Goal: Task Accomplishment & Management: Complete application form

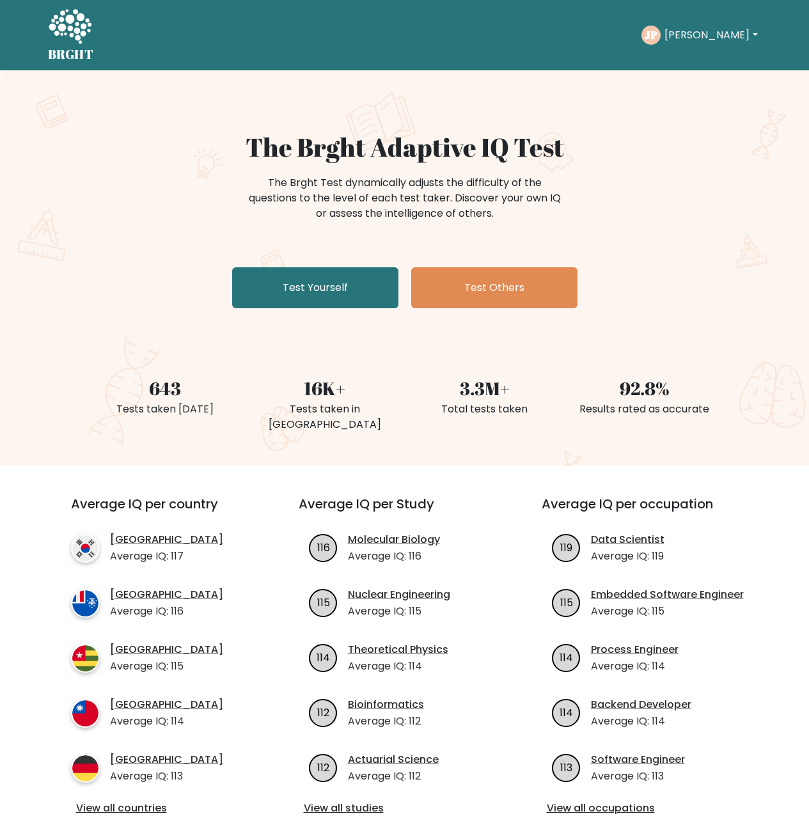
click at [698, 35] on button "[PERSON_NAME]" at bounding box center [711, 35] width 100 height 17
click at [322, 297] on link "Test Yourself" at bounding box center [315, 287] width 166 height 41
click at [317, 278] on link "Test Yourself" at bounding box center [315, 287] width 166 height 41
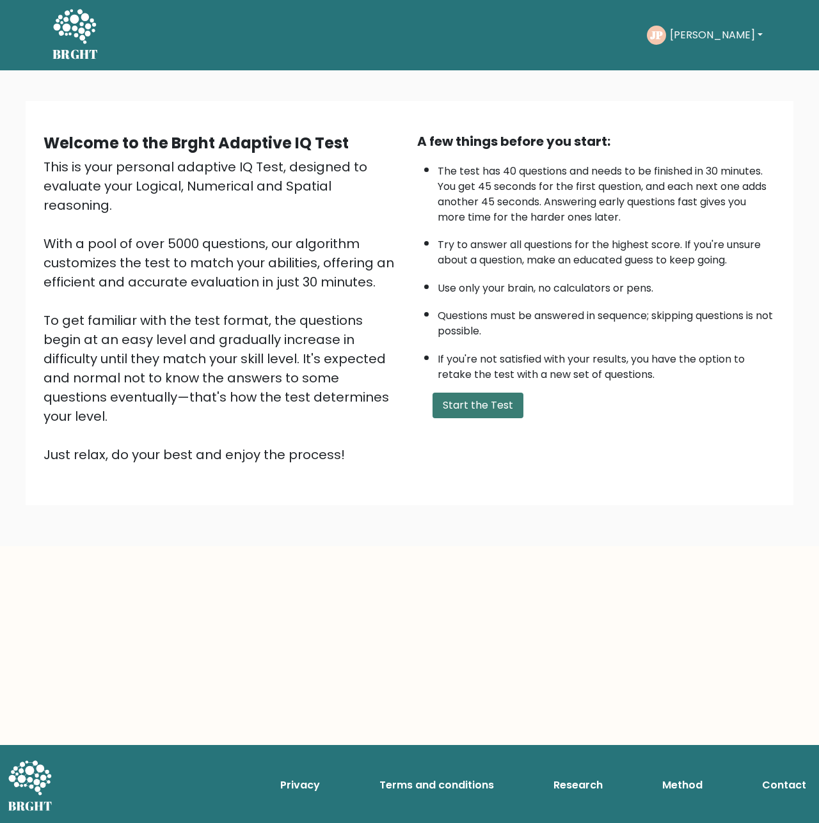
click at [456, 404] on button "Start the Test" at bounding box center [477, 406] width 91 height 26
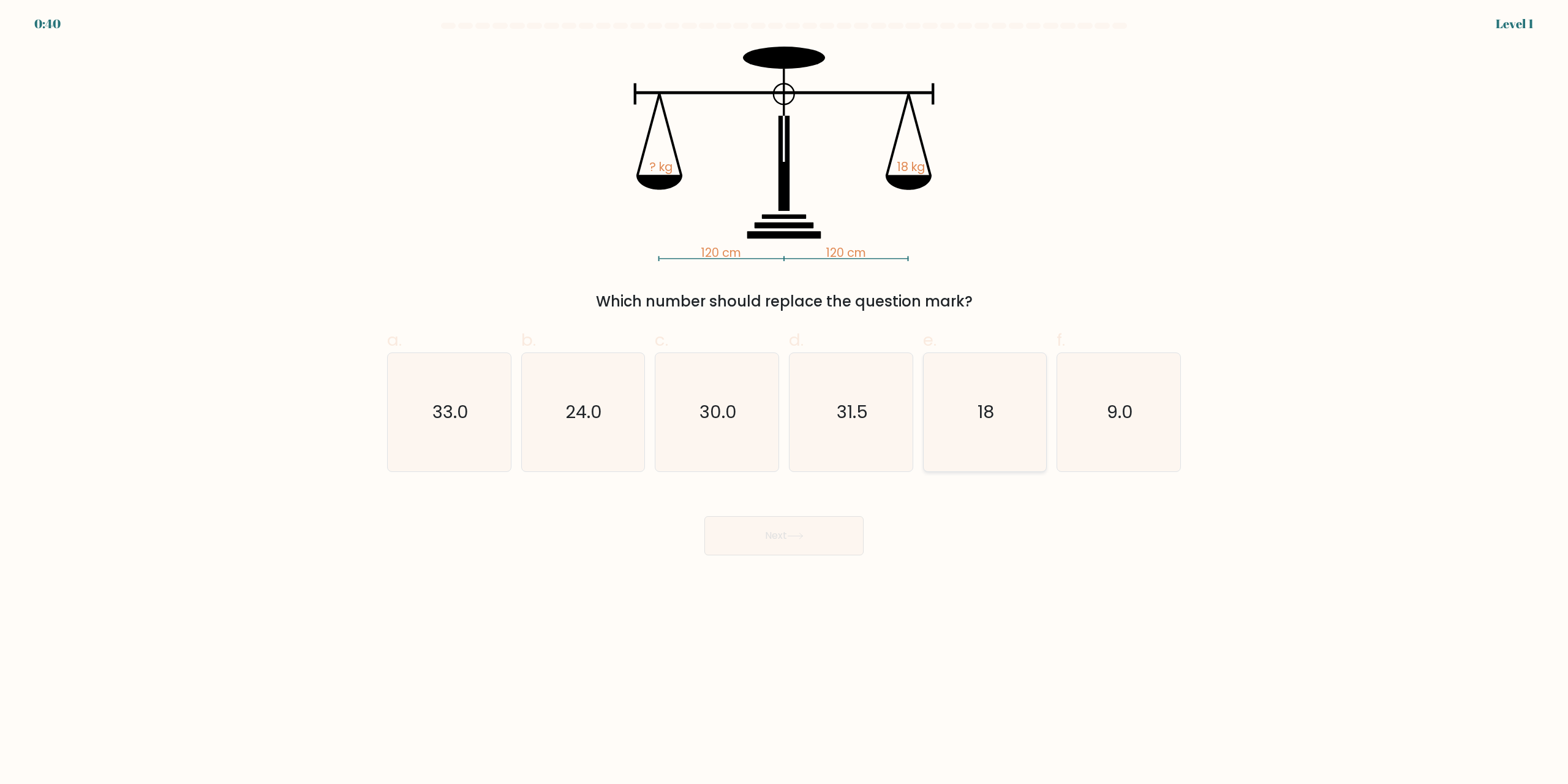
click at [784, 418] on text "18" at bounding box center [986, 413] width 16 height 25
click at [784, 401] on input "e. 18" at bounding box center [784, 396] width 1 height 8
radio input "true"
click at [784, 536] on button "Next" at bounding box center [784, 536] width 159 height 39
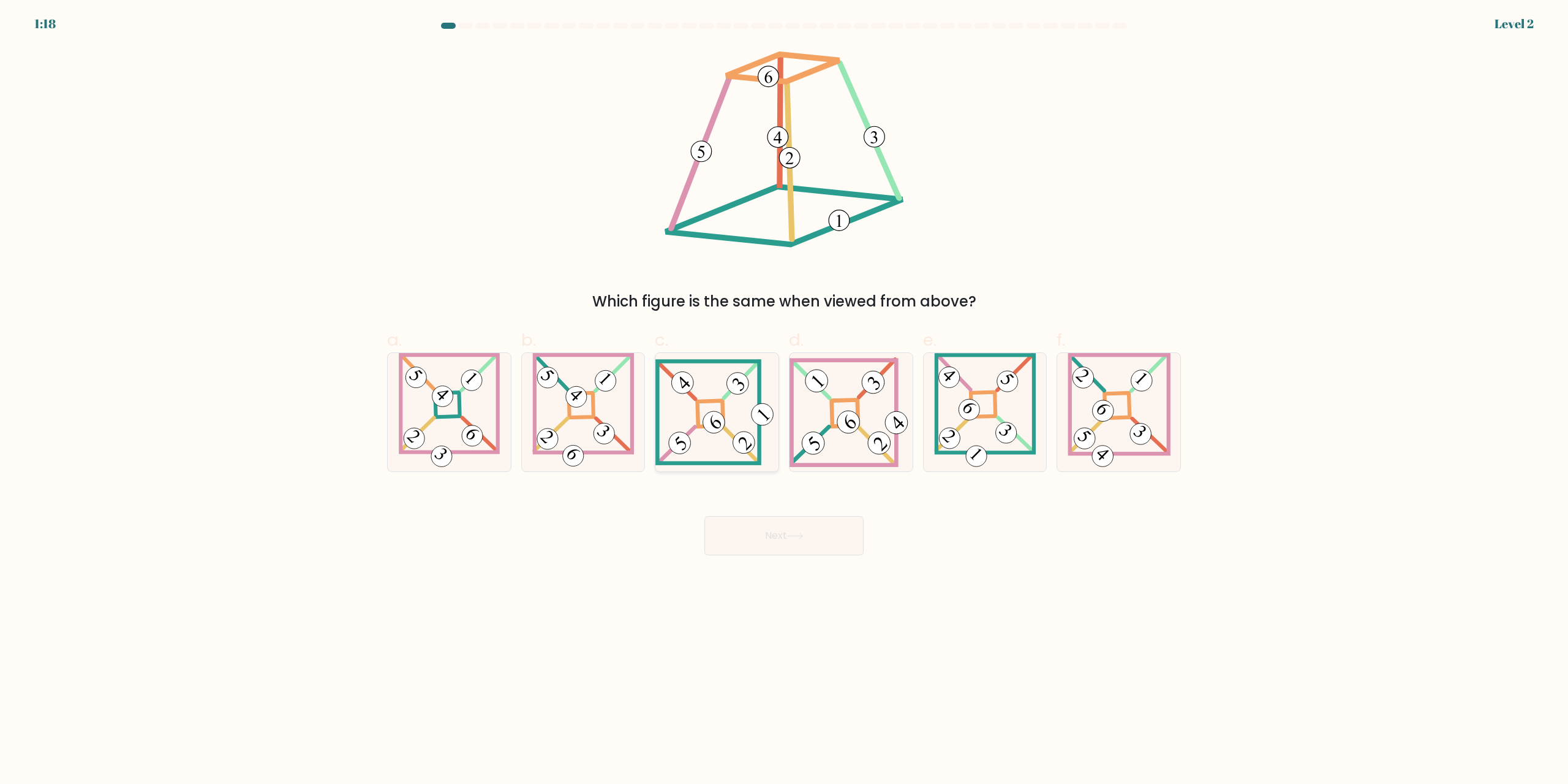
click at [730, 422] on icon at bounding box center [716, 412] width 124 height 106
click at [784, 401] on input "c." at bounding box center [784, 396] width 1 height 8
radio input "true"
click at [773, 527] on button "Next" at bounding box center [784, 536] width 159 height 39
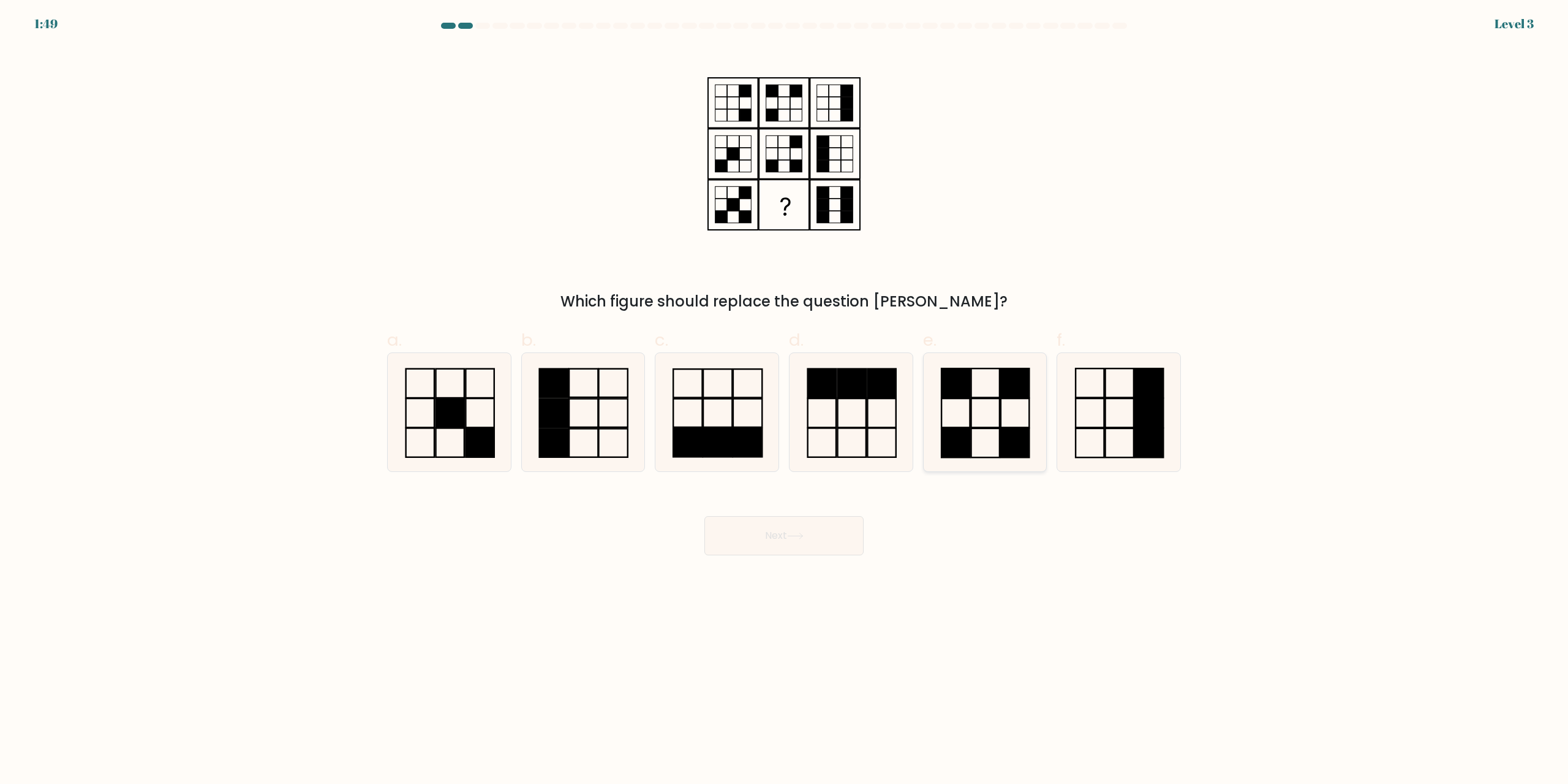
click at [784, 415] on icon at bounding box center [984, 411] width 118 height 118
click at [784, 401] on input "e." at bounding box center [784, 396] width 1 height 8
radio input "true"
click at [784, 533] on button "Next" at bounding box center [784, 536] width 159 height 39
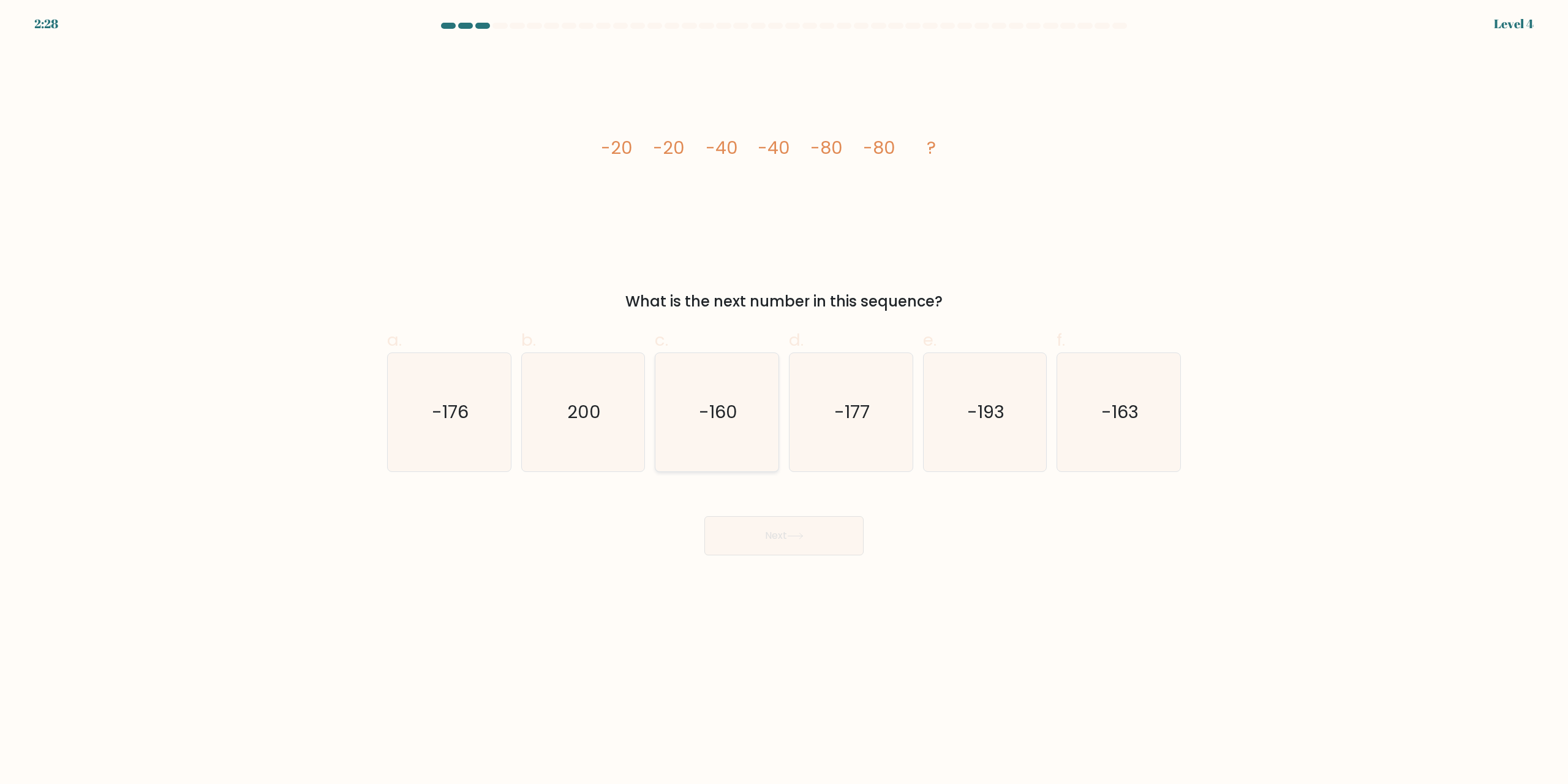
click at [740, 400] on icon "-160" at bounding box center [716, 411] width 118 height 118
click at [784, 400] on input "c. -160" at bounding box center [784, 396] width 1 height 8
radio input "true"
click at [784, 530] on button "Next" at bounding box center [784, 536] width 159 height 39
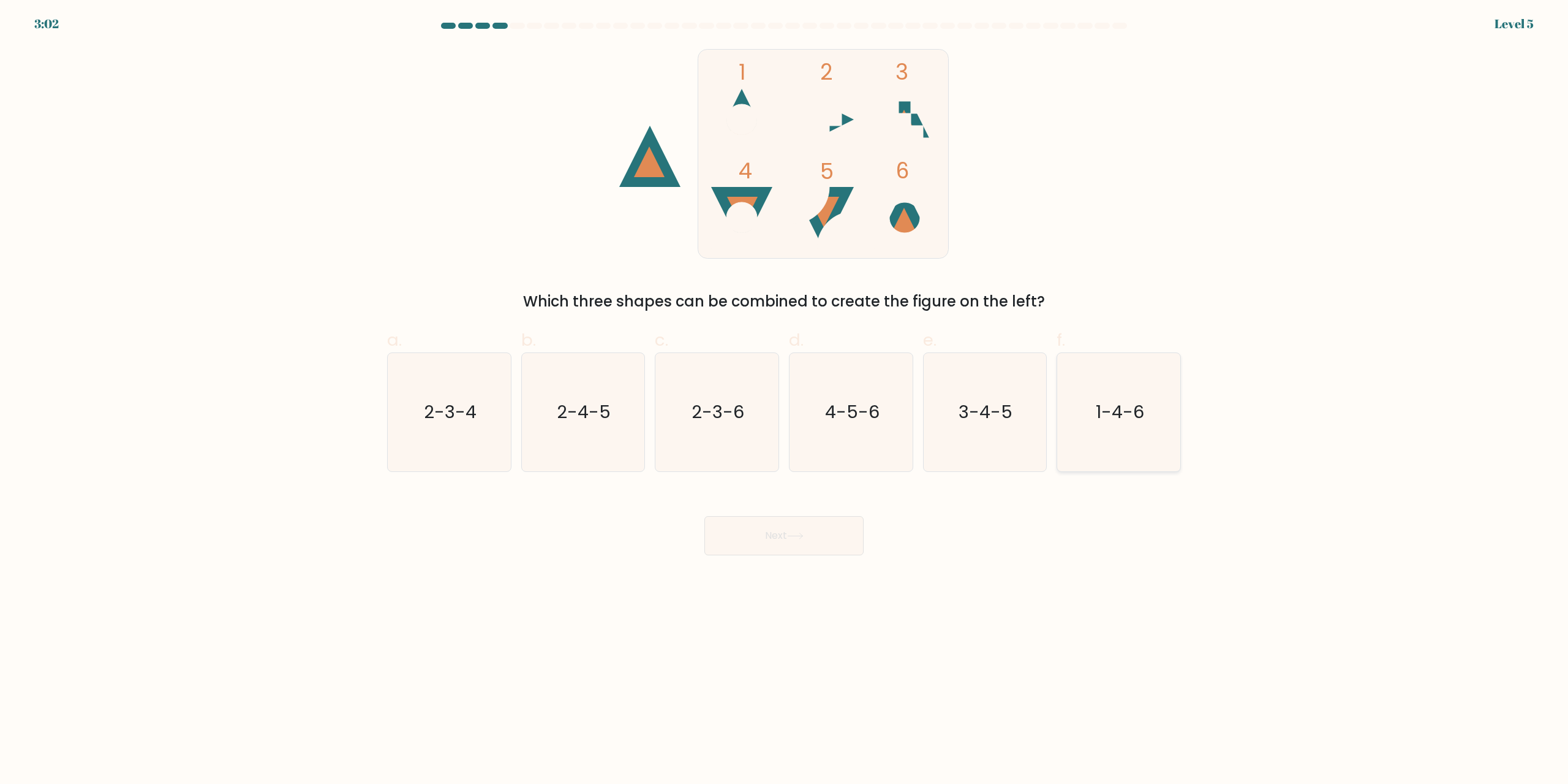
click at [784, 420] on text "1-4-6" at bounding box center [1120, 413] width 49 height 25
click at [784, 401] on input "f. 1-4-6" at bounding box center [784, 396] width 1 height 8
radio input "true"
click at [784, 543] on button "Next" at bounding box center [784, 536] width 159 height 39
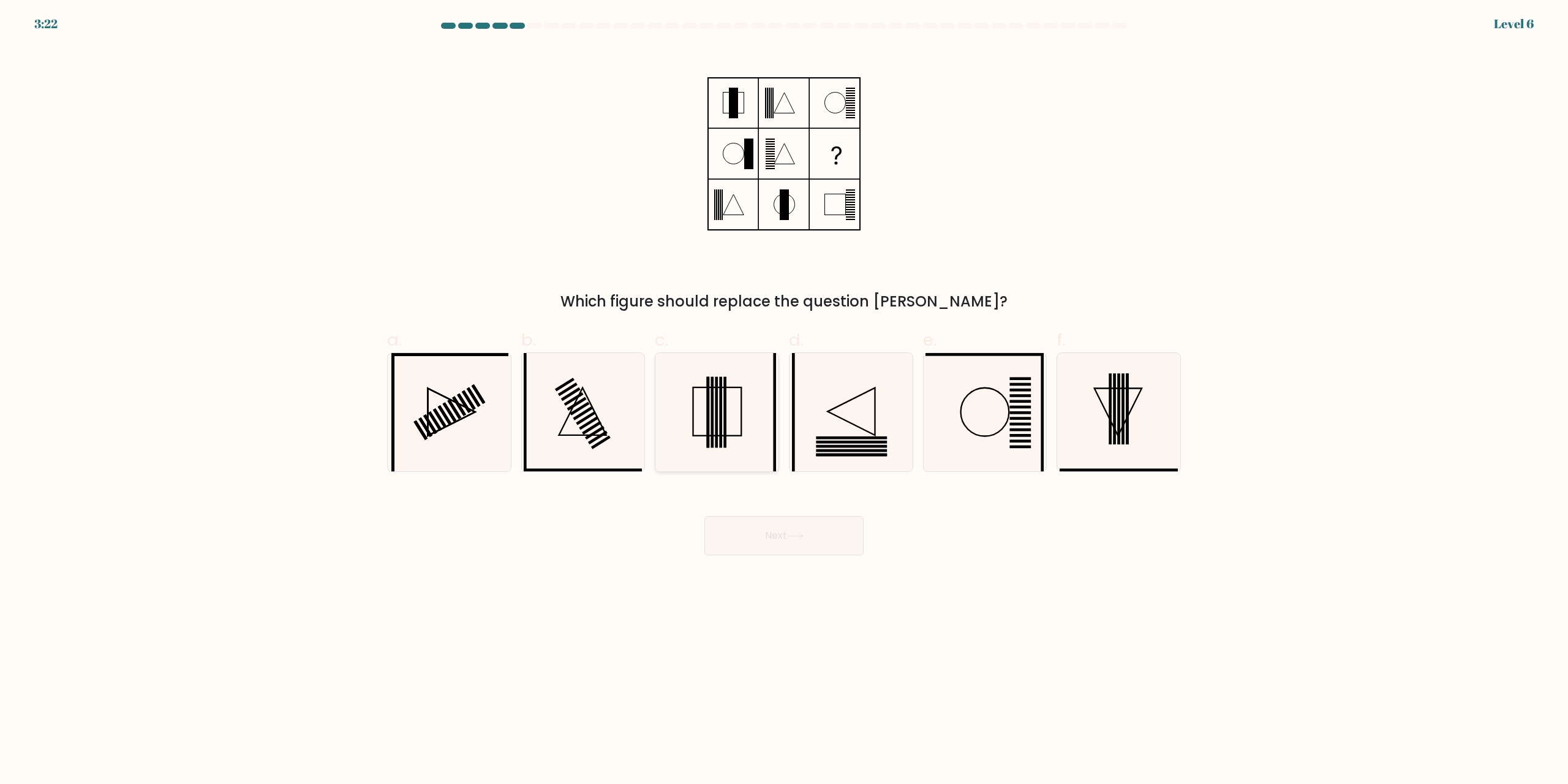
click at [742, 386] on icon at bounding box center [716, 411] width 118 height 118
click at [784, 392] on input "c." at bounding box center [784, 396] width 1 height 8
radio input "true"
click at [761, 538] on button "Next" at bounding box center [784, 536] width 159 height 39
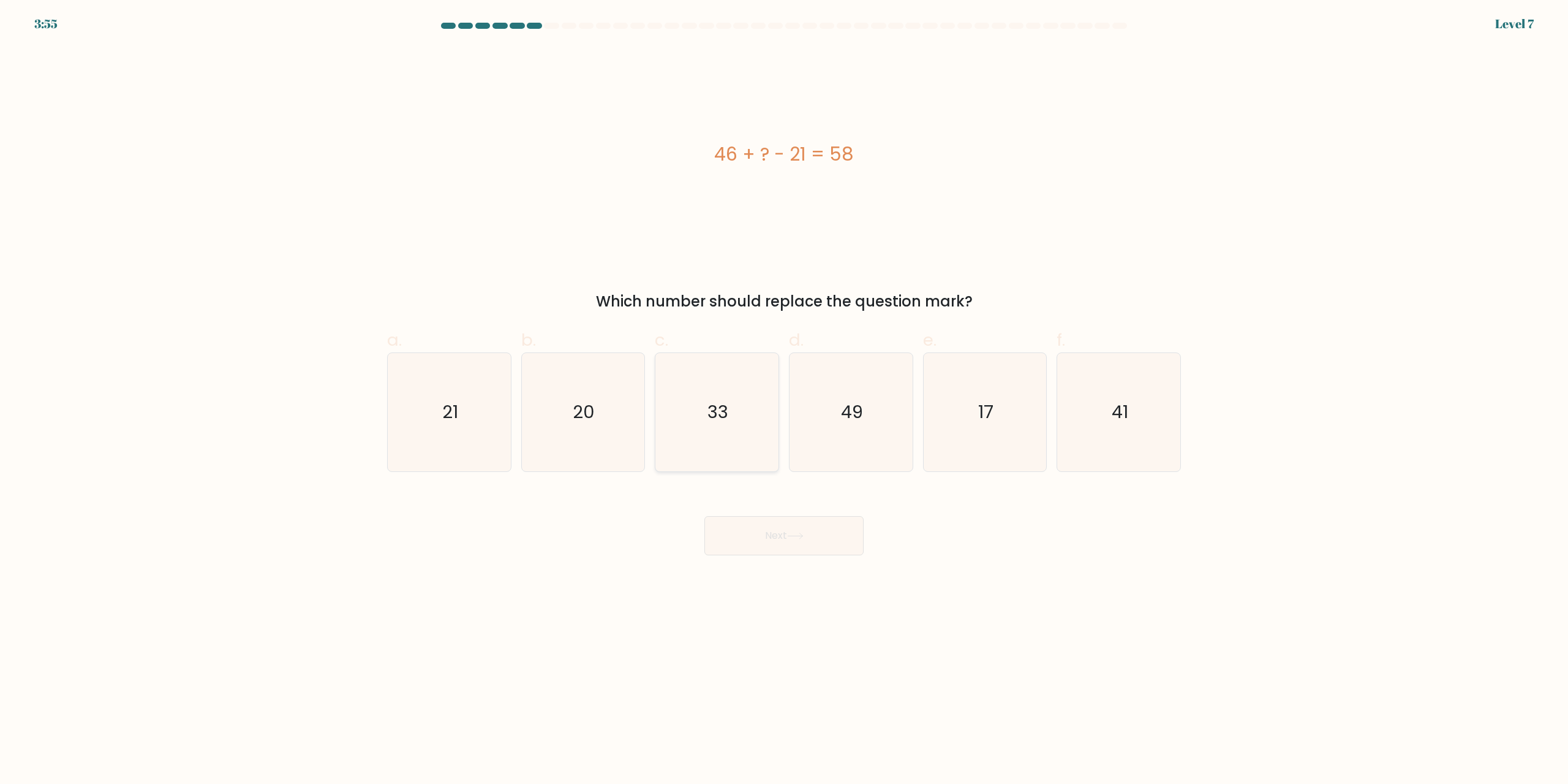
click at [732, 379] on icon "33" at bounding box center [716, 411] width 118 height 118
click at [784, 392] on input "c. 33" at bounding box center [784, 396] width 1 height 8
radio input "true"
click at [775, 530] on button "Next" at bounding box center [784, 536] width 159 height 39
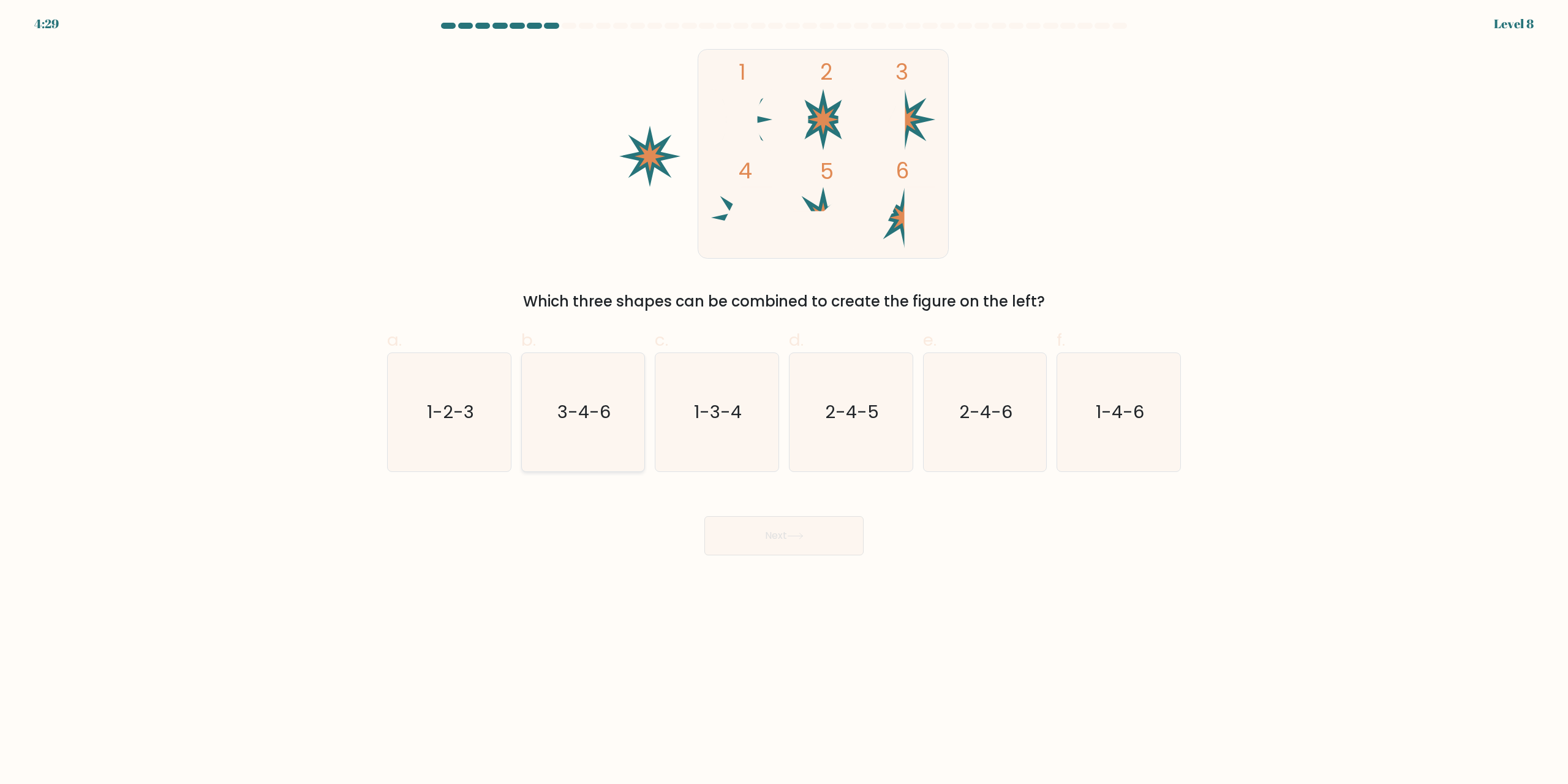
click at [557, 432] on icon "3-4-6" at bounding box center [582, 411] width 118 height 118
click at [784, 401] on input "b. 3-4-6" at bounding box center [784, 396] width 1 height 8
radio input "true"
drag, startPoint x: 821, startPoint y: 528, endPoint x: 804, endPoint y: 506, distance: 27.8
click at [784, 528] on button "Next" at bounding box center [784, 536] width 159 height 39
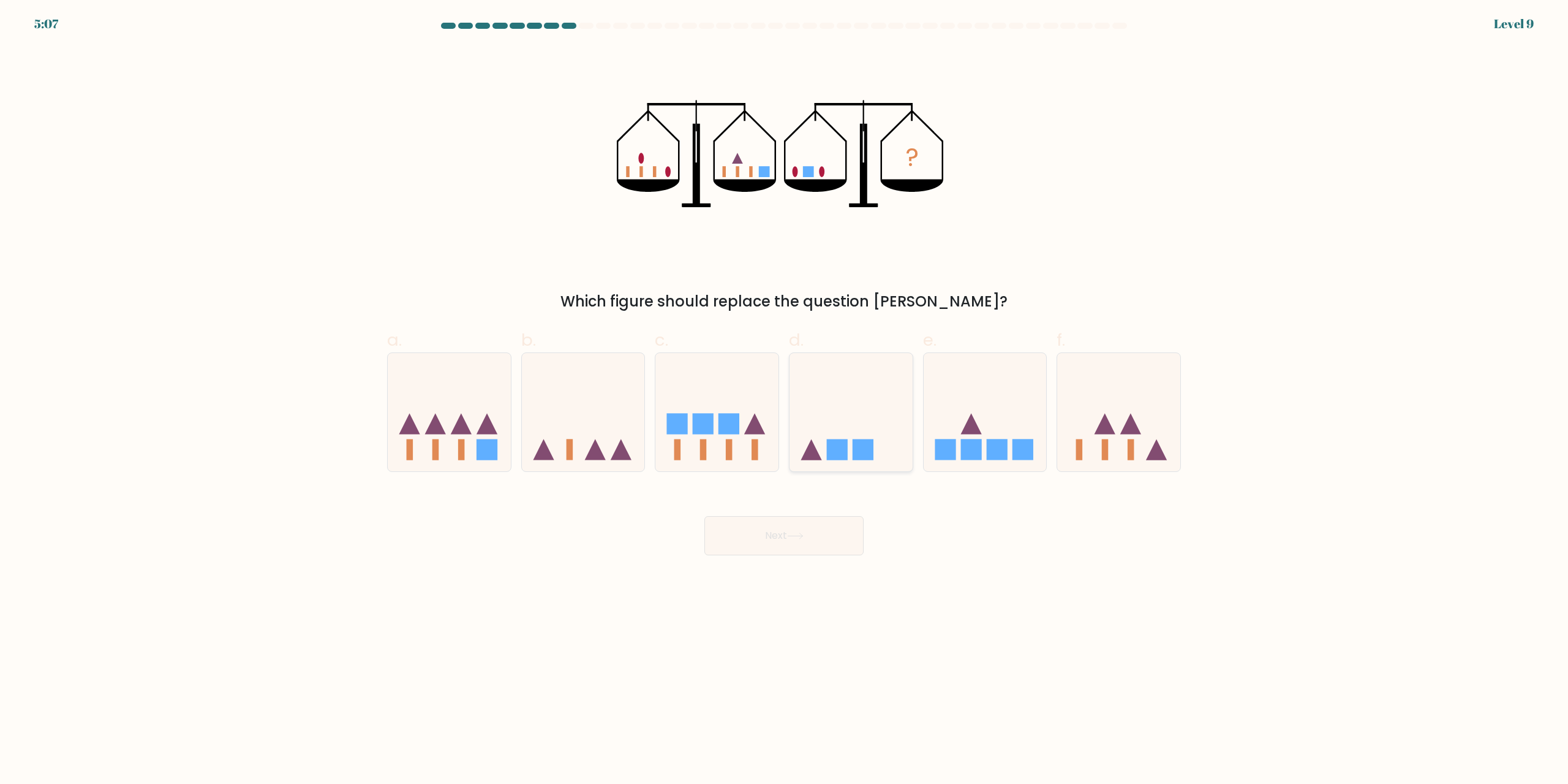
click at [784, 409] on icon at bounding box center [851, 412] width 124 height 102
click at [784, 401] on input "d." at bounding box center [784, 396] width 1 height 8
radio input "true"
click at [784, 542] on button "Next" at bounding box center [784, 536] width 159 height 39
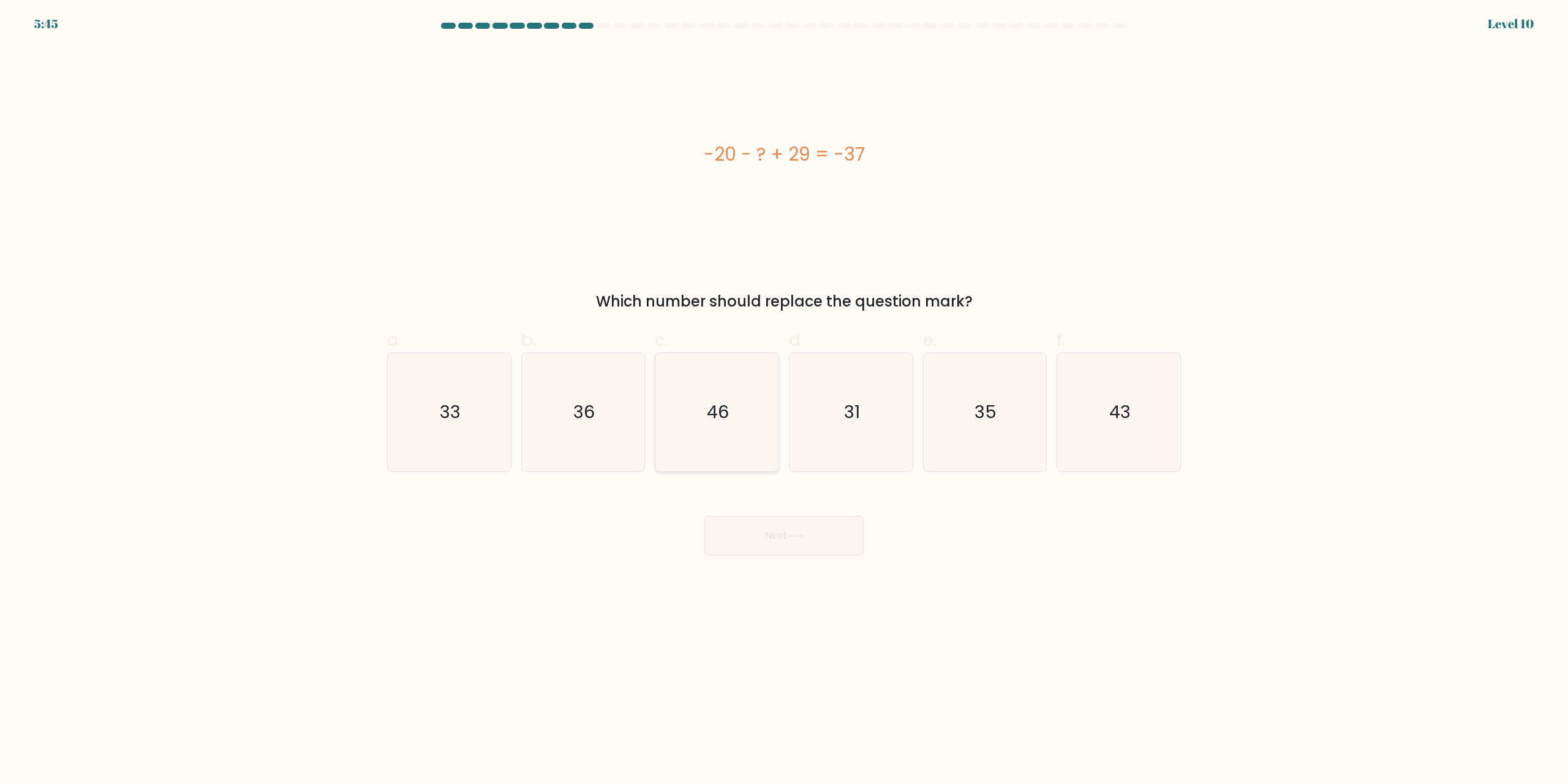
click at [740, 391] on icon "46" at bounding box center [716, 411] width 118 height 118
click at [784, 392] on input "c. 46" at bounding box center [784, 396] width 1 height 8
radio input "true"
click at [778, 529] on button "Next" at bounding box center [784, 536] width 159 height 39
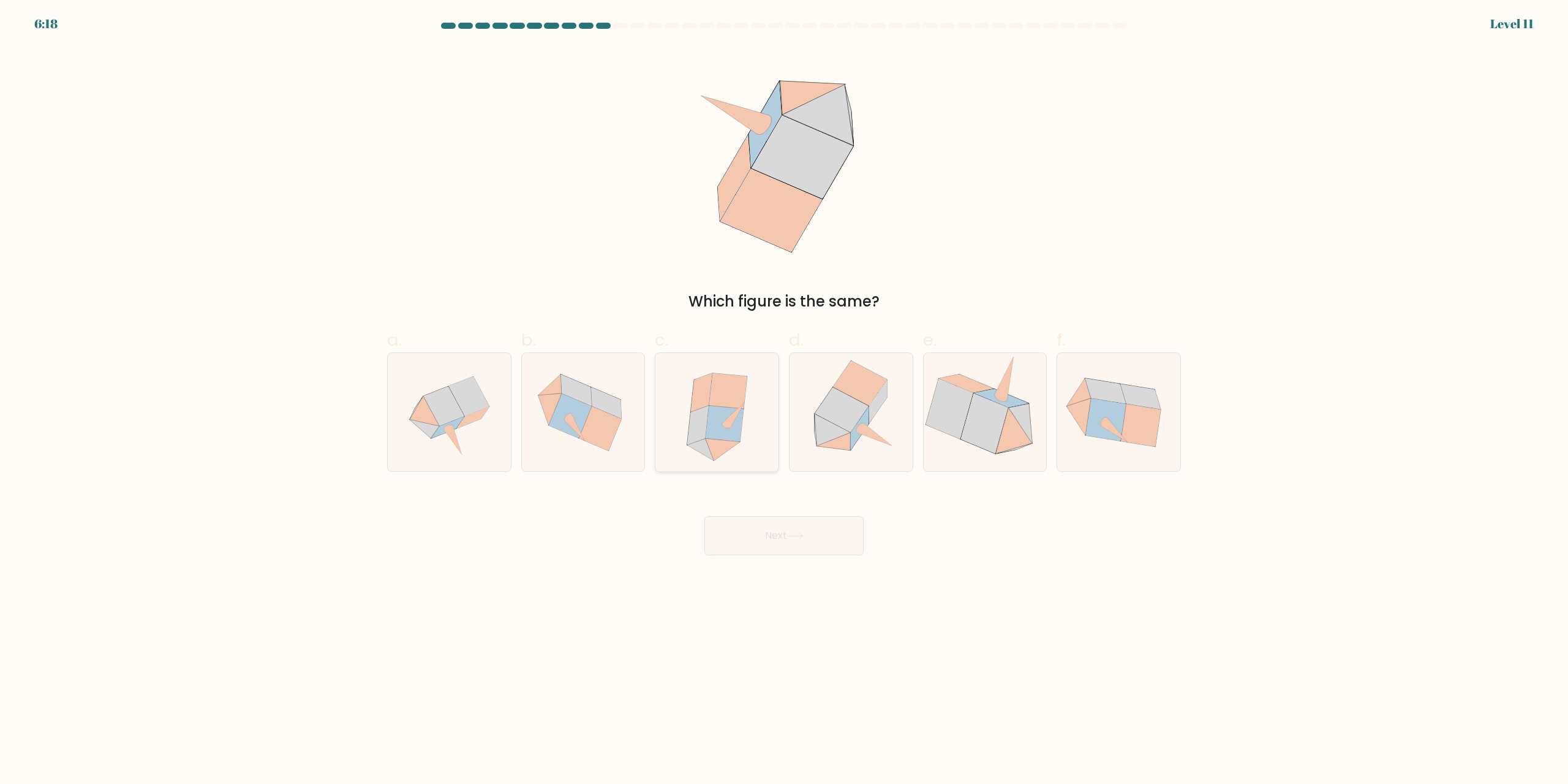
click at [744, 406] on icon at bounding box center [717, 411] width 105 height 118
click at [784, 401] on input "c." at bounding box center [784, 396] width 1 height 8
radio input "true"
click at [784, 526] on button "Next" at bounding box center [784, 536] width 159 height 39
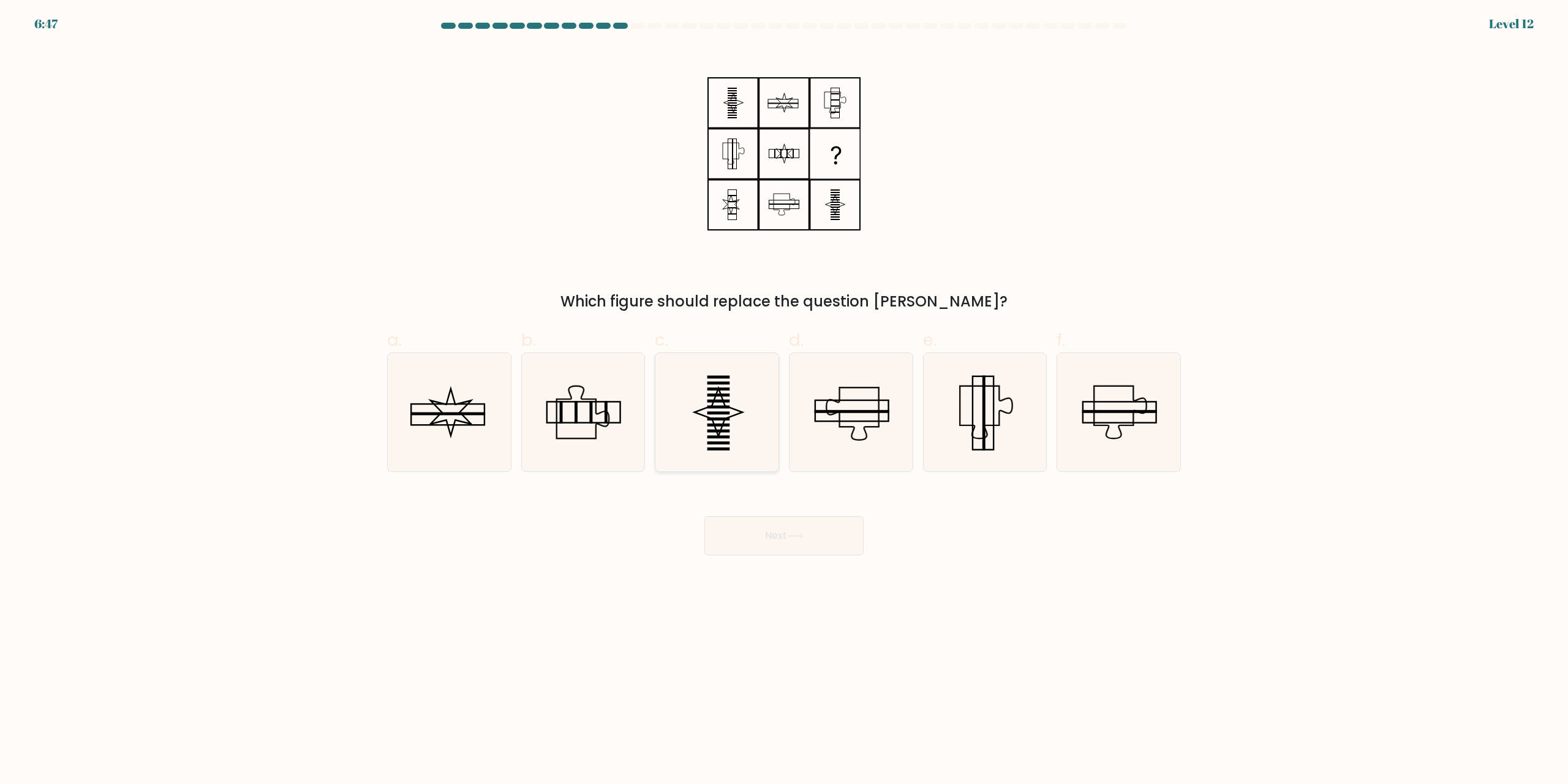
click at [729, 407] on rect at bounding box center [719, 406] width 23 height 3
click at [784, 401] on input "c." at bounding box center [784, 396] width 1 height 8
radio input "true"
click at [784, 532] on button "Next" at bounding box center [784, 536] width 159 height 39
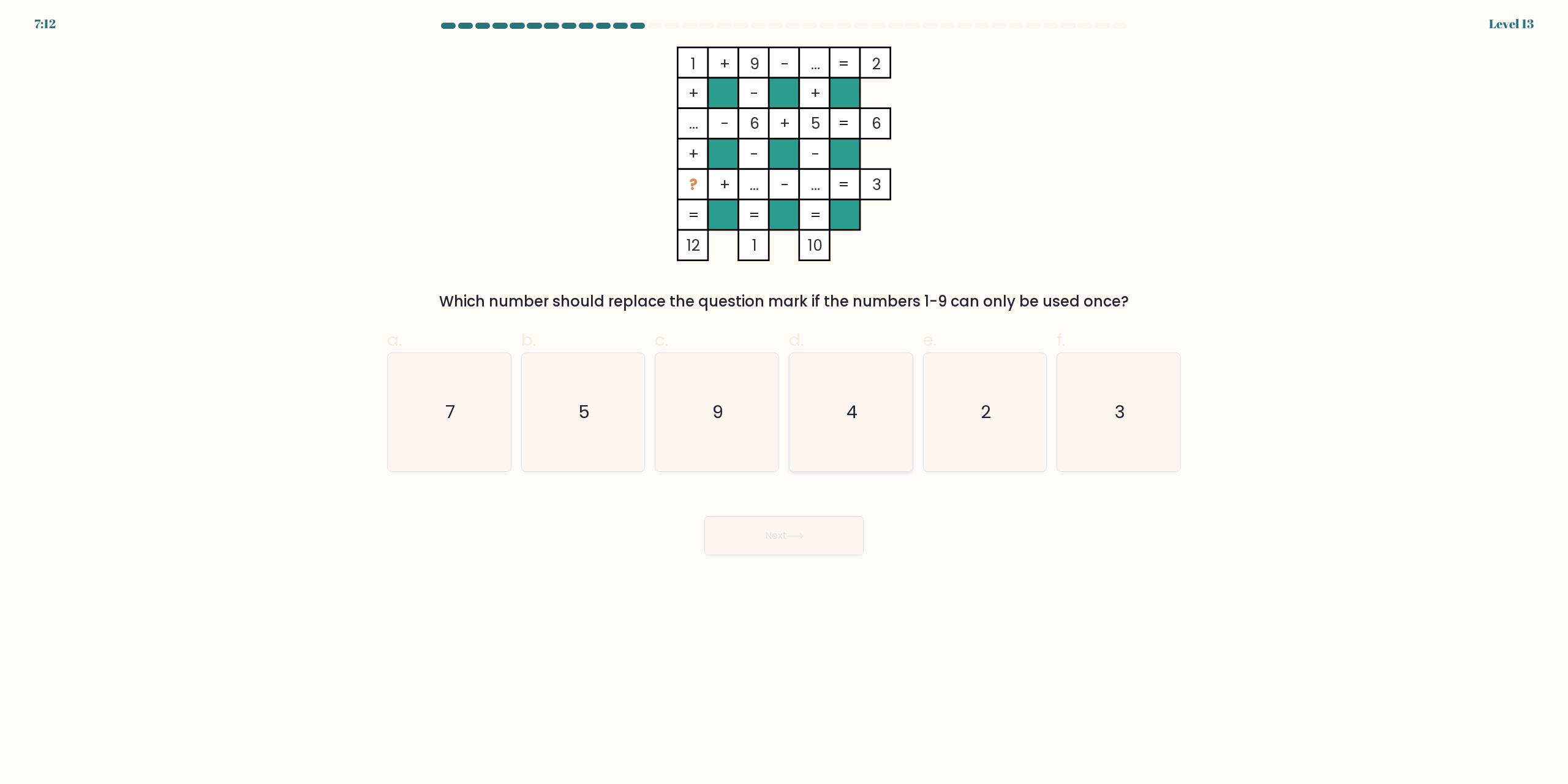
click at [784, 404] on icon "4" at bounding box center [851, 411] width 118 height 118
click at [784, 401] on input "d. 4" at bounding box center [784, 396] width 1 height 8
radio input "true"
click at [784, 524] on button "Next" at bounding box center [784, 536] width 159 height 39
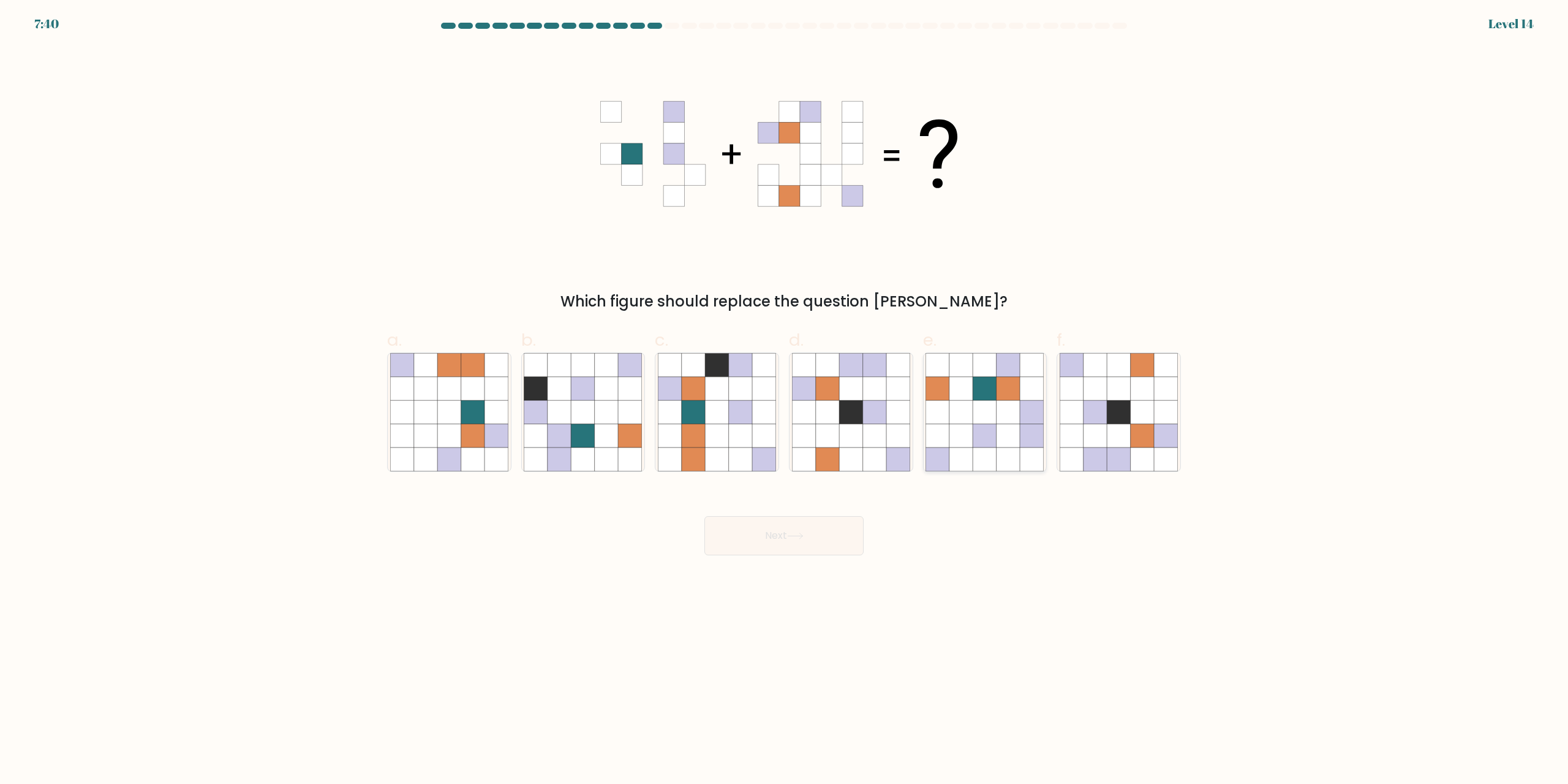
click at [784, 411] on icon at bounding box center [961, 412] width 23 height 23
click at [784, 401] on input "e." at bounding box center [784, 396] width 1 height 8
radio input "true"
click at [784, 531] on button "Next" at bounding box center [784, 536] width 159 height 39
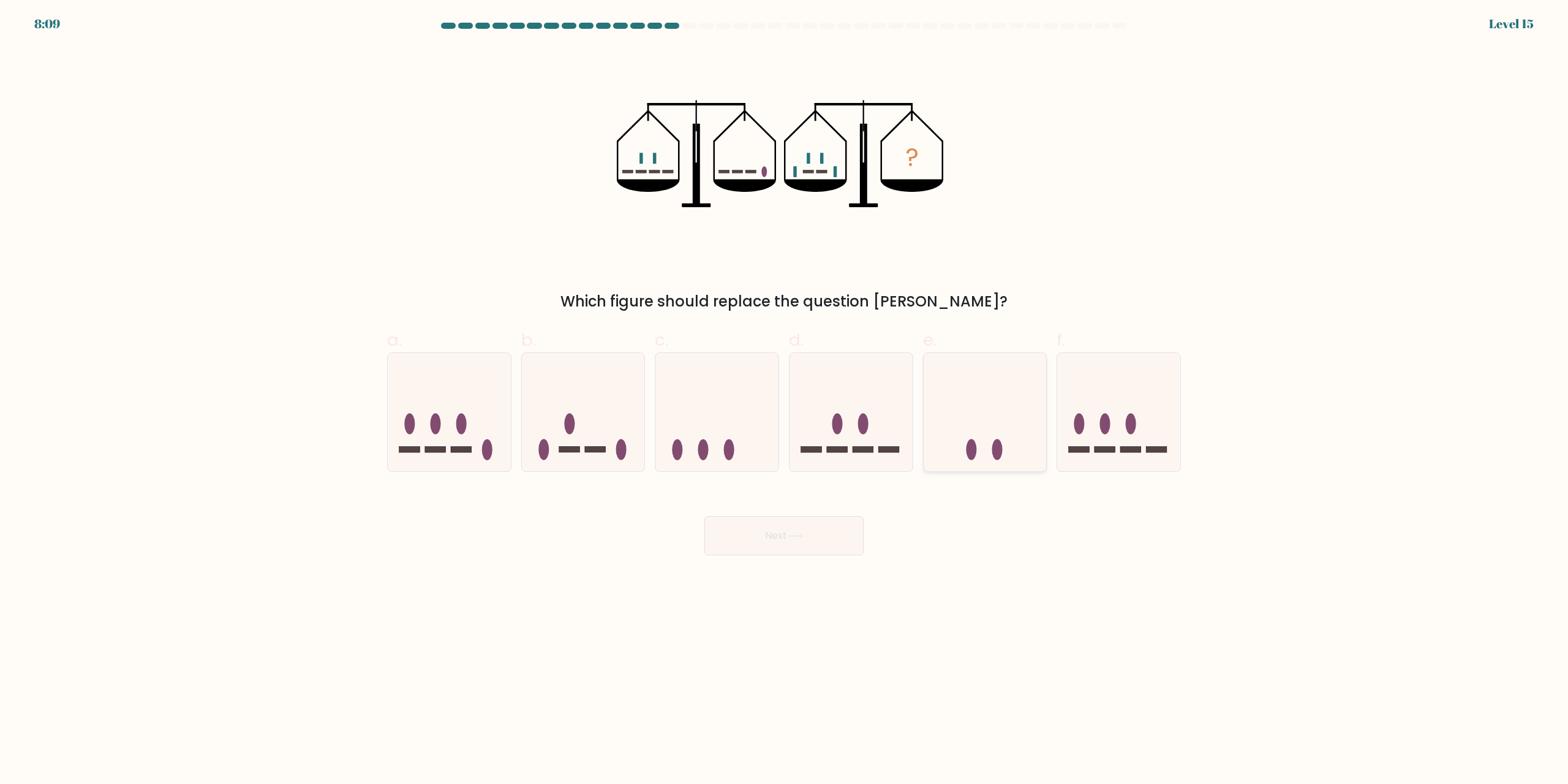
click at [784, 423] on icon at bounding box center [986, 412] width 124 height 102
click at [784, 401] on input "e." at bounding box center [784, 396] width 1 height 8
radio input "true"
click at [784, 533] on button "Next" at bounding box center [784, 536] width 159 height 39
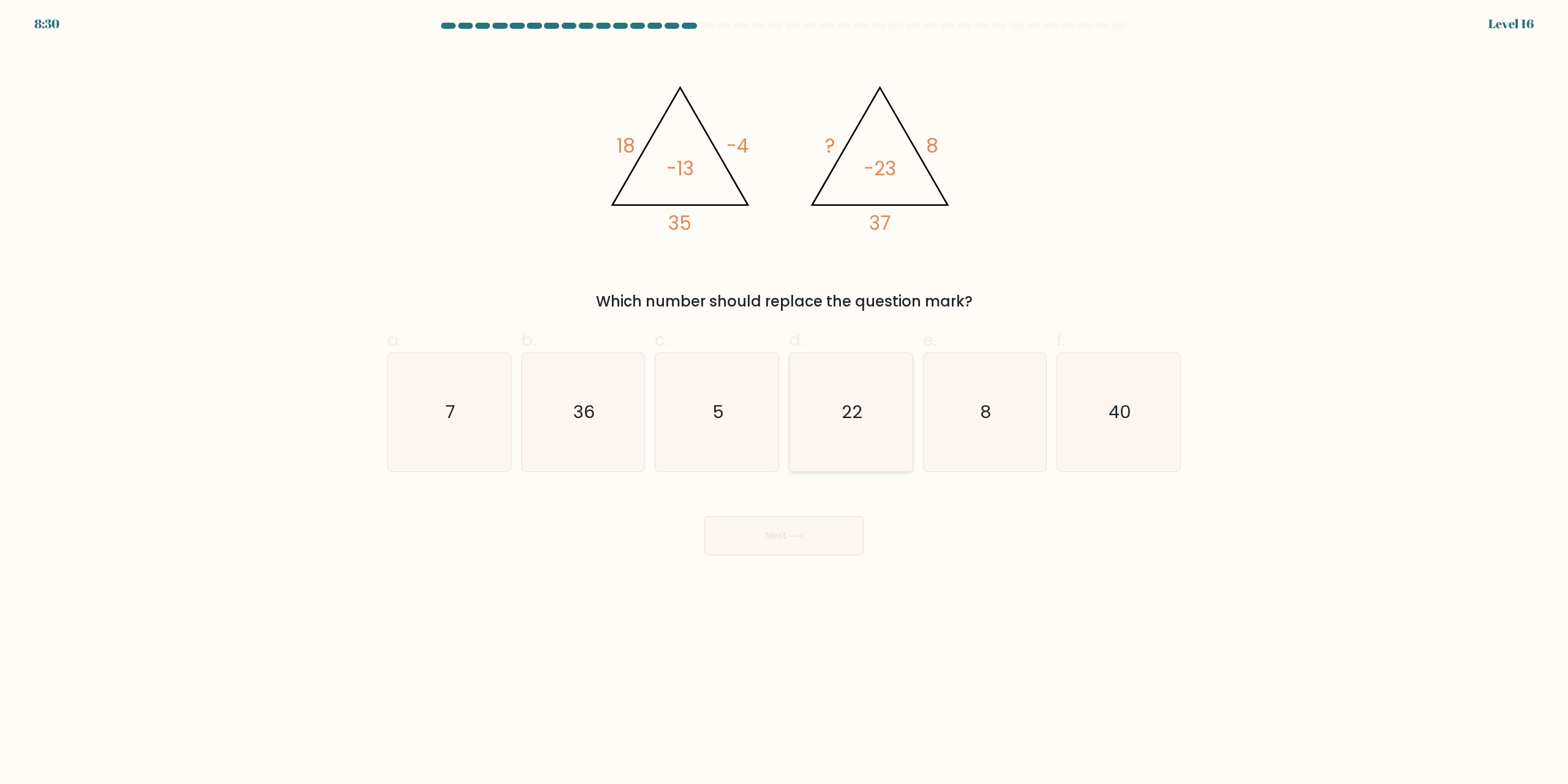
click at [784, 387] on icon "22" at bounding box center [851, 411] width 118 height 118
click at [784, 392] on input "d. 22" at bounding box center [784, 396] width 1 height 8
radio input "true"
click at [784, 534] on button "Next" at bounding box center [784, 536] width 159 height 39
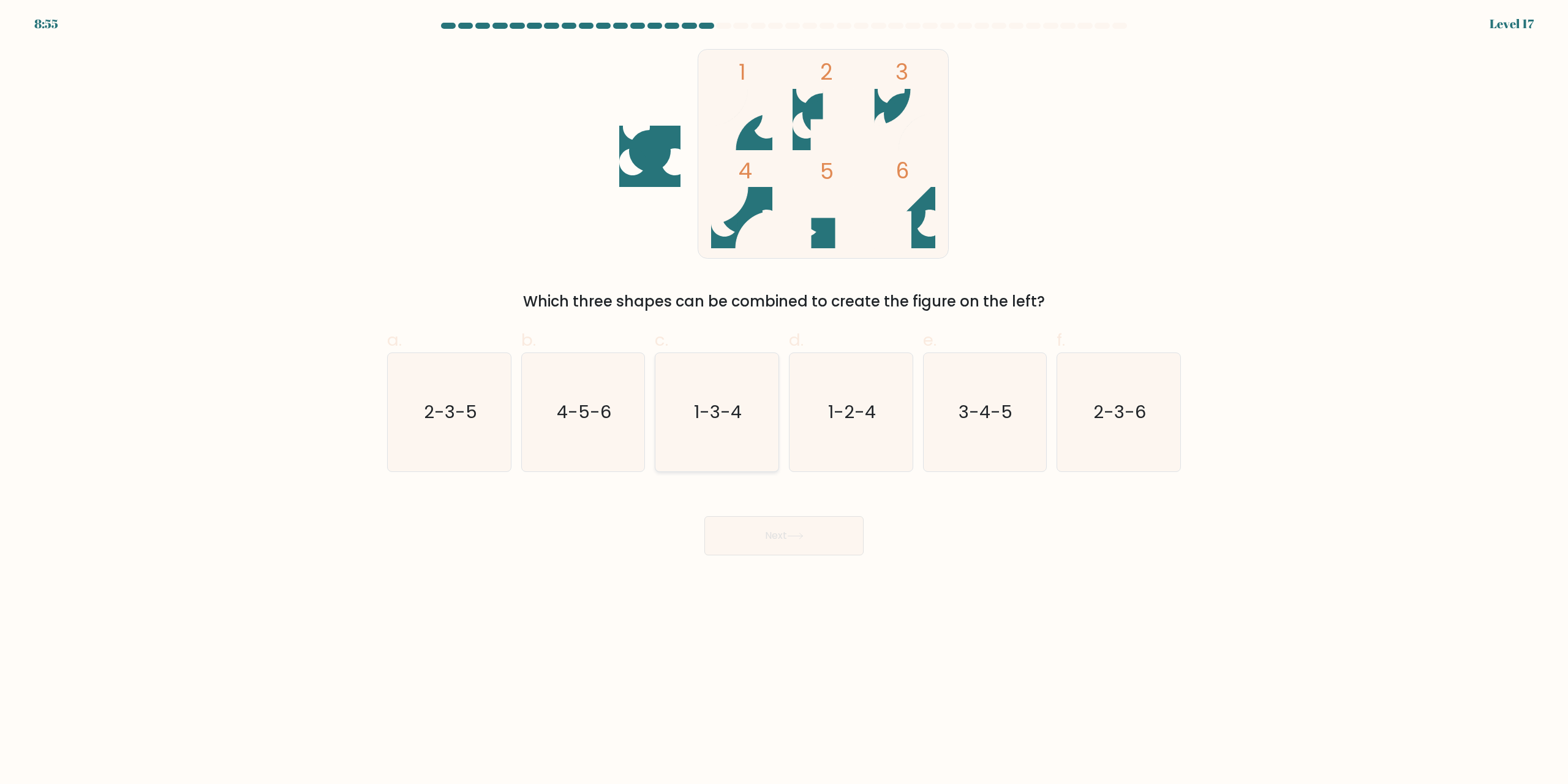
click at [716, 399] on icon "1-3-4" at bounding box center [716, 411] width 118 height 118
click at [784, 399] on input "c. 1-3-4" at bounding box center [784, 396] width 1 height 8
radio input "true"
click at [784, 533] on button "Next" at bounding box center [784, 536] width 159 height 39
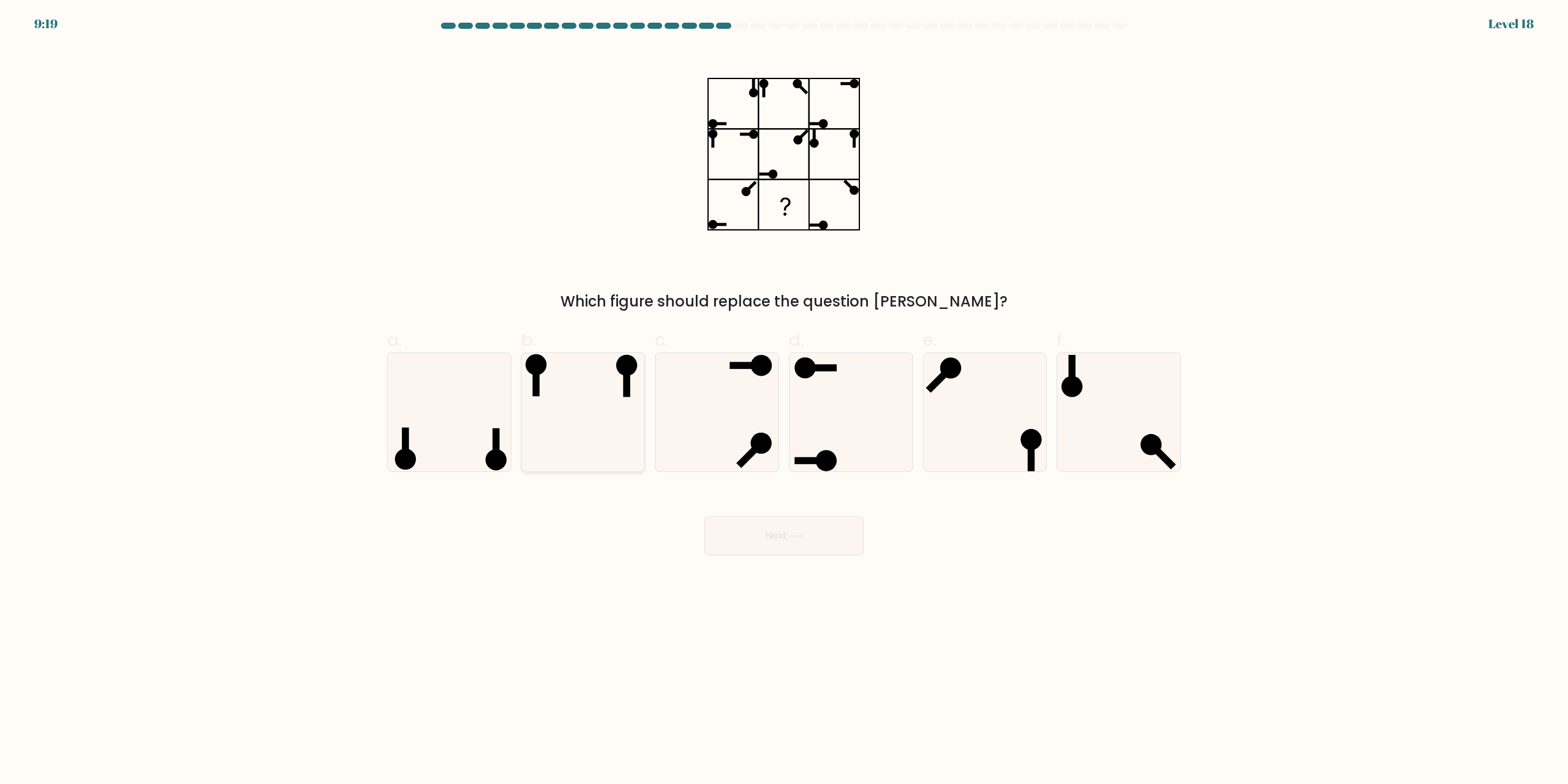
click at [591, 397] on icon at bounding box center [582, 411] width 118 height 118
click at [784, 397] on input "b." at bounding box center [784, 396] width 1 height 8
radio input "true"
click at [759, 537] on button "Next" at bounding box center [784, 536] width 159 height 39
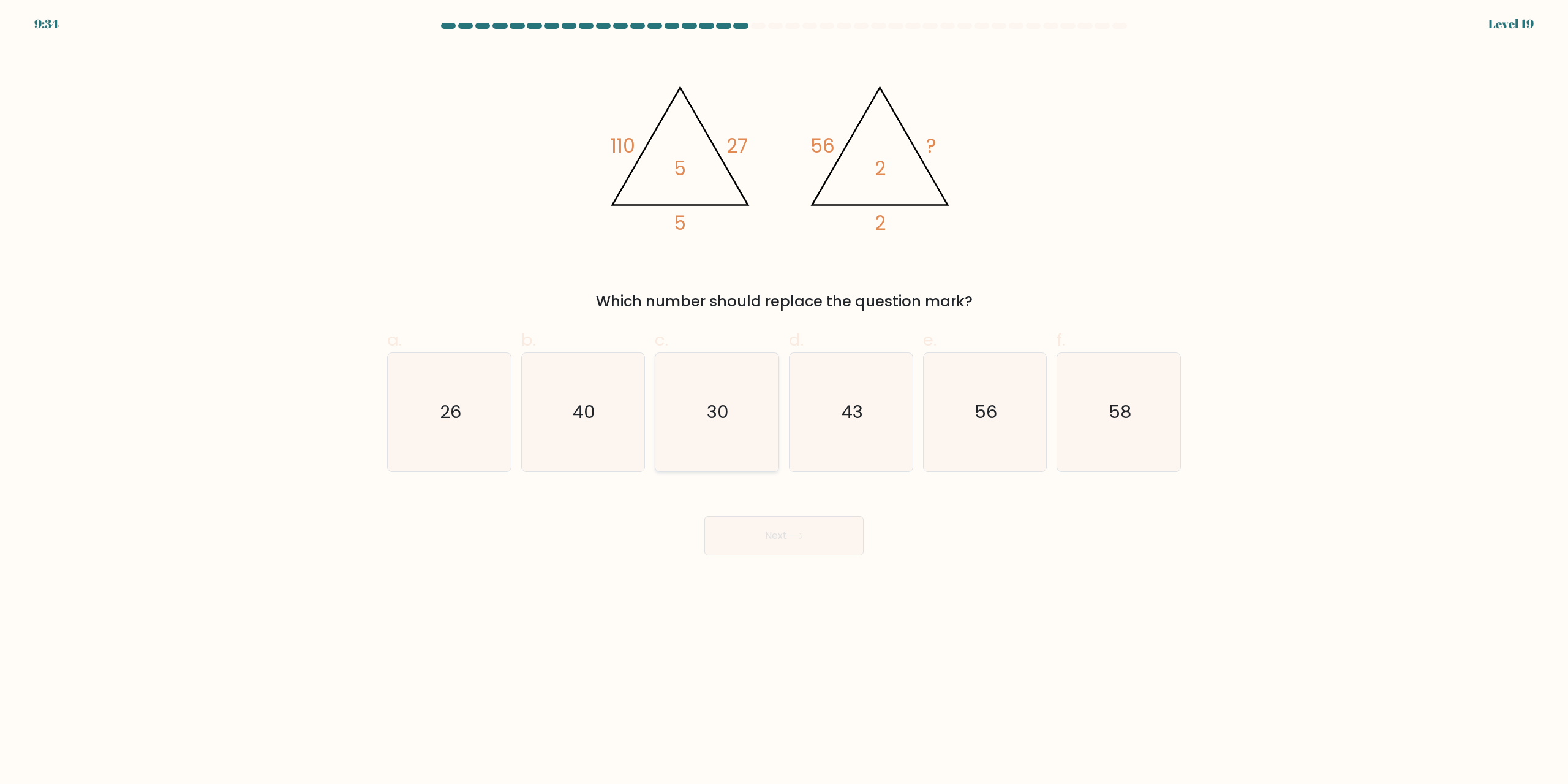
click at [729, 404] on text "30" at bounding box center [718, 413] width 22 height 25
click at [784, 401] on input "c. 30" at bounding box center [784, 396] width 1 height 8
radio input "true"
click at [784, 542] on button "Next" at bounding box center [784, 536] width 159 height 39
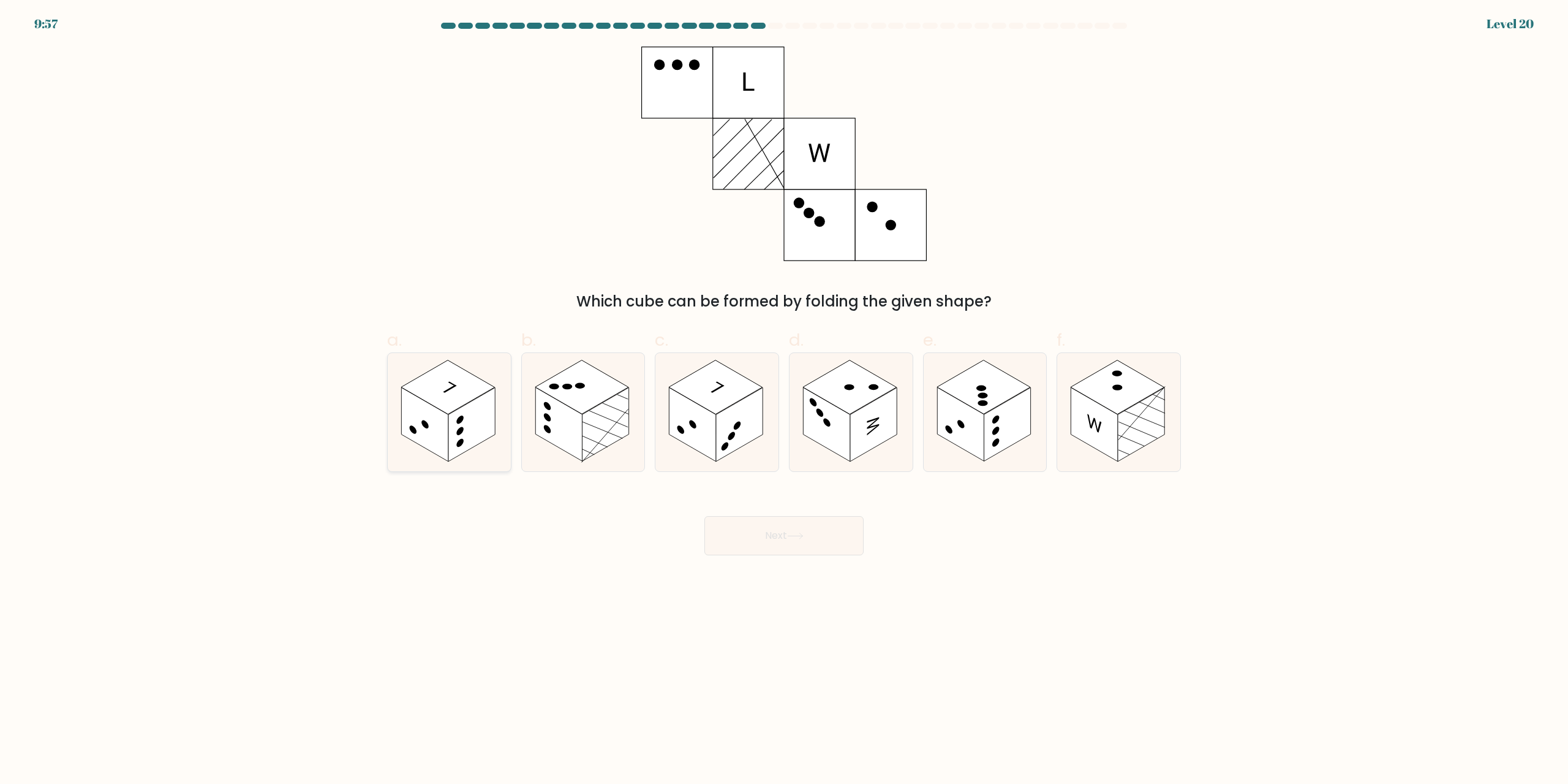
click at [429, 400] on rect at bounding box center [448, 387] width 94 height 54
click at [784, 400] on input "a." at bounding box center [784, 396] width 1 height 8
radio input "true"
click at [751, 537] on button "Next" at bounding box center [784, 536] width 159 height 39
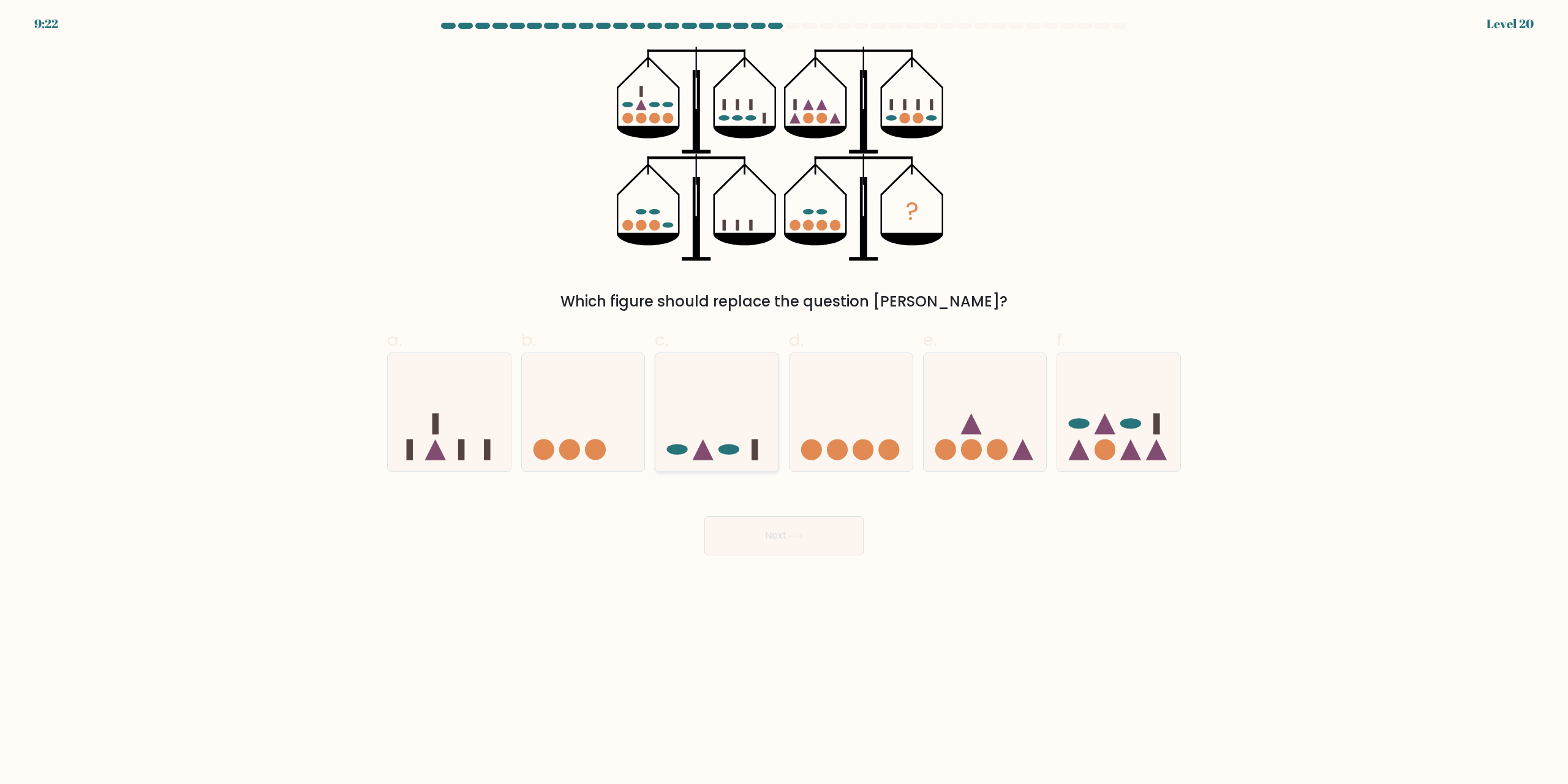
click at [739, 413] on icon at bounding box center [716, 412] width 124 height 102
click at [784, 401] on input "c." at bounding box center [784, 396] width 1 height 8
radio input "true"
click at [756, 535] on button "Next" at bounding box center [784, 536] width 159 height 39
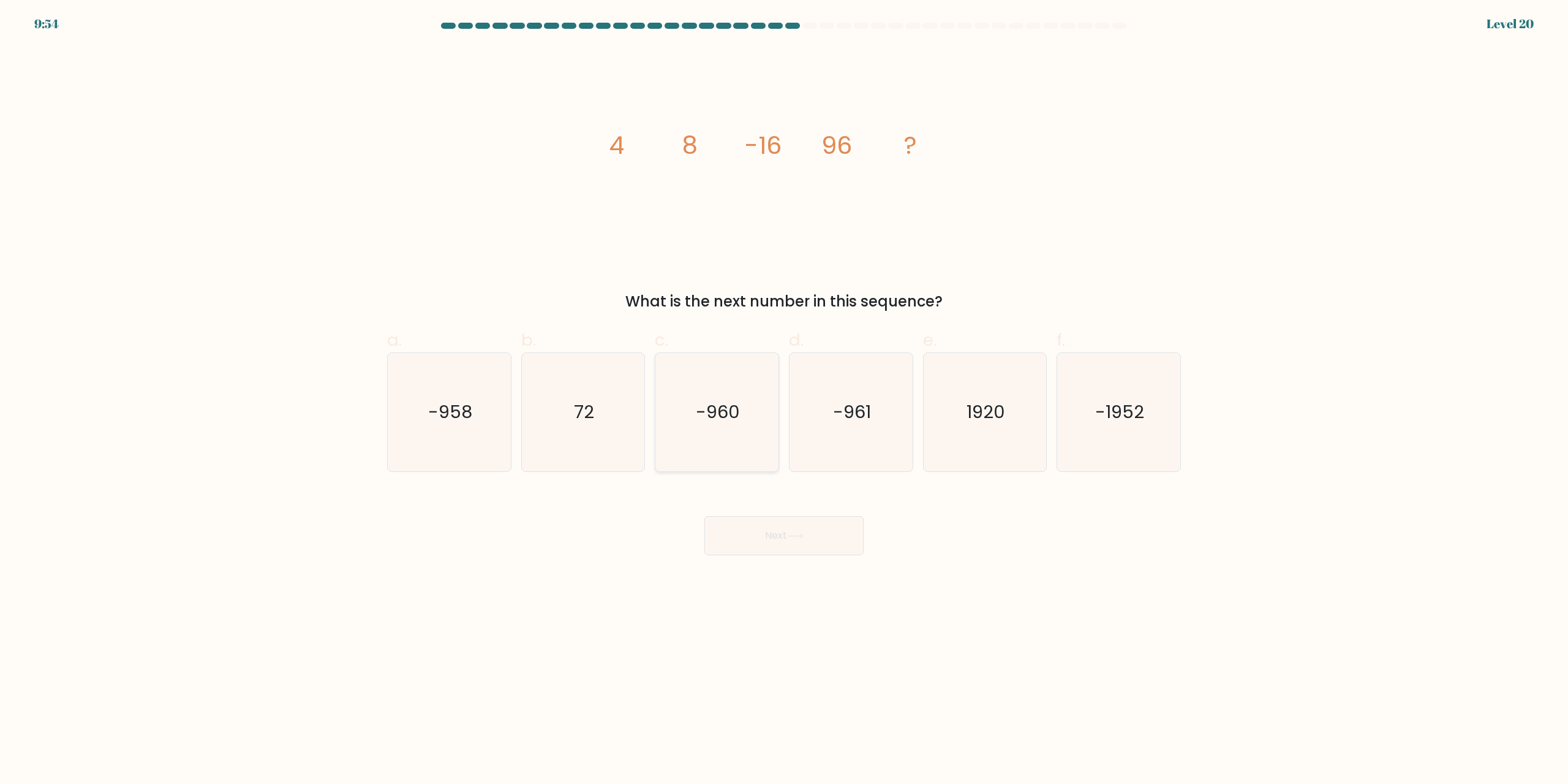
click at [720, 421] on text "-960" at bounding box center [718, 413] width 44 height 25
click at [784, 401] on input "c. -960" at bounding box center [784, 396] width 1 height 8
radio input "true"
click at [784, 534] on icon at bounding box center [795, 536] width 16 height 7
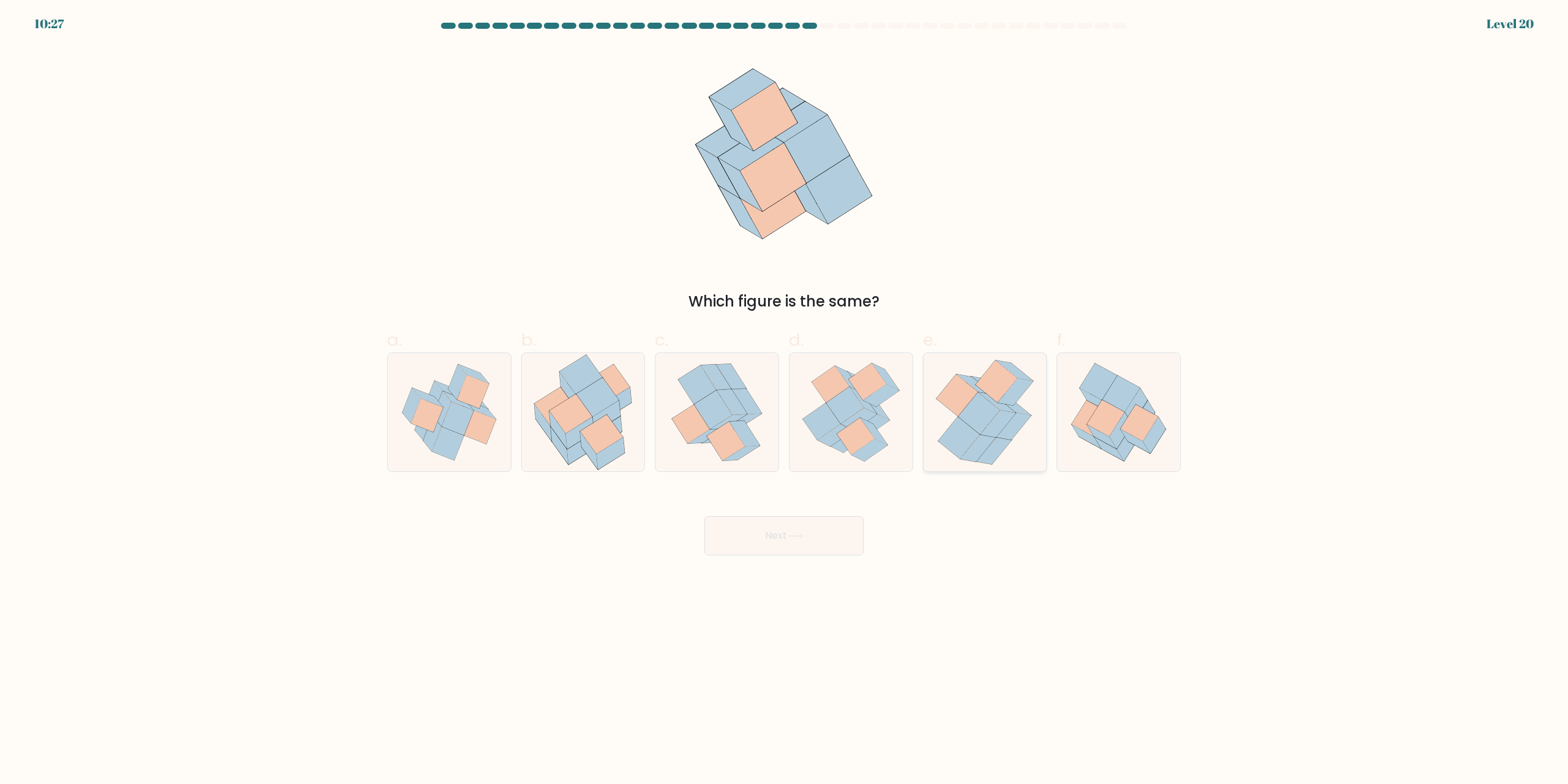
click at [784, 402] on icon at bounding box center [1015, 392] width 35 height 27
click at [784, 401] on input "e." at bounding box center [784, 396] width 1 height 8
radio input "true"
click at [784, 539] on button "Next" at bounding box center [784, 536] width 159 height 39
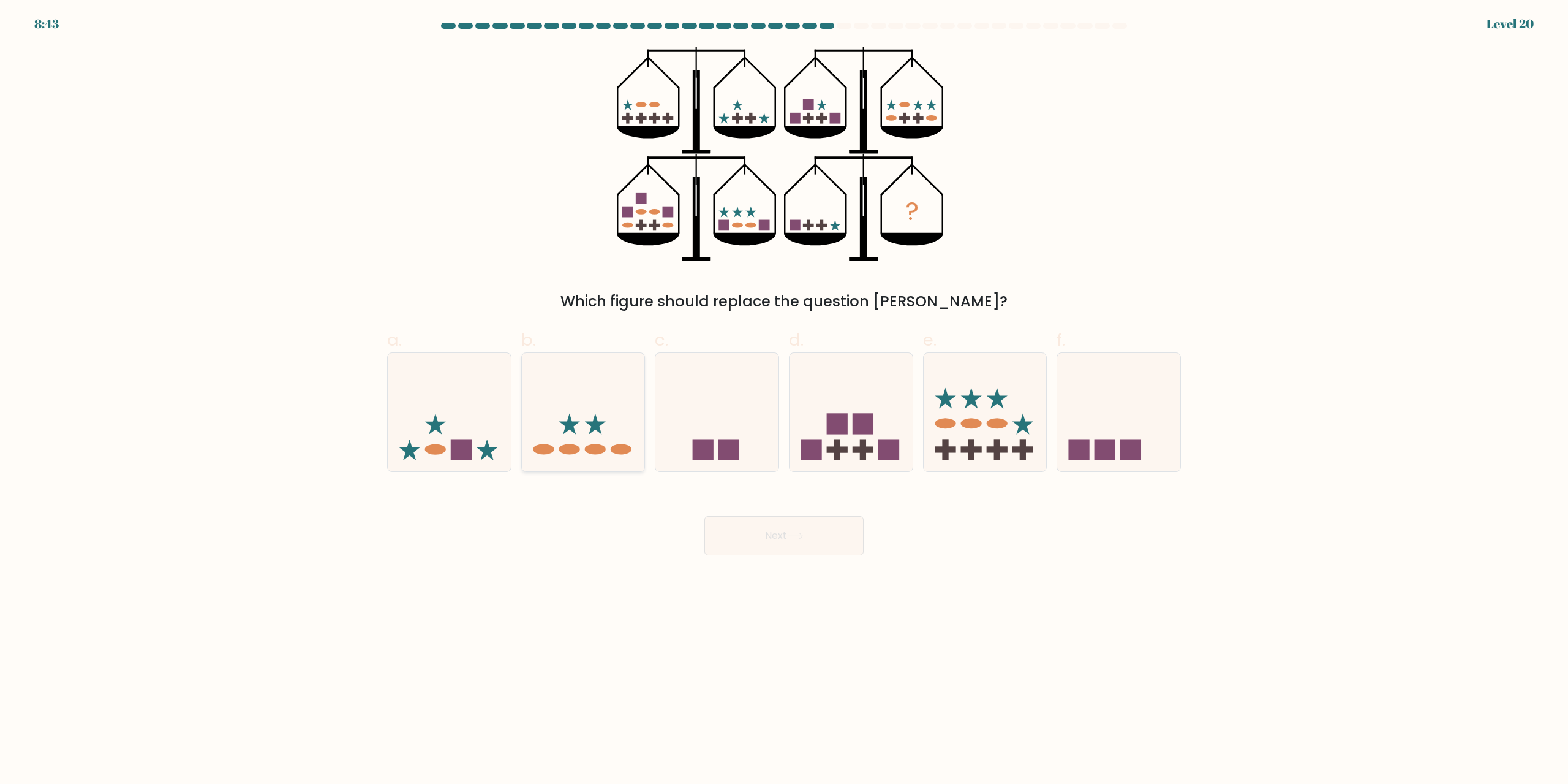
click at [631, 394] on icon at bounding box center [583, 412] width 124 height 102
click at [784, 394] on input "b." at bounding box center [784, 396] width 1 height 8
radio input "true"
click at [784, 532] on button "Next" at bounding box center [784, 536] width 159 height 39
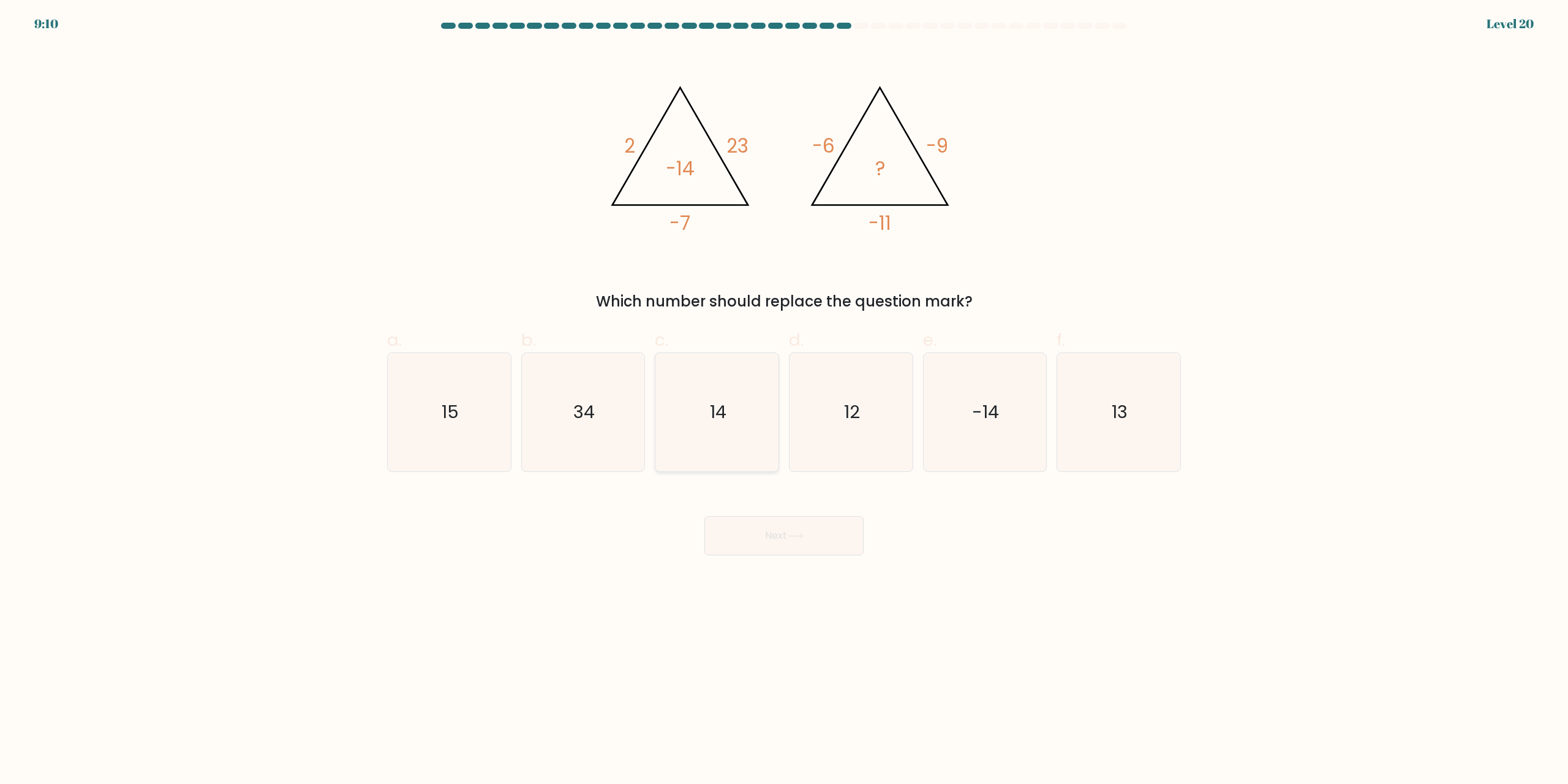
click at [731, 392] on icon "14" at bounding box center [716, 411] width 118 height 118
click at [784, 392] on input "c. 14" at bounding box center [784, 396] width 1 height 8
radio input "true"
click at [784, 546] on button "Next" at bounding box center [784, 536] width 159 height 39
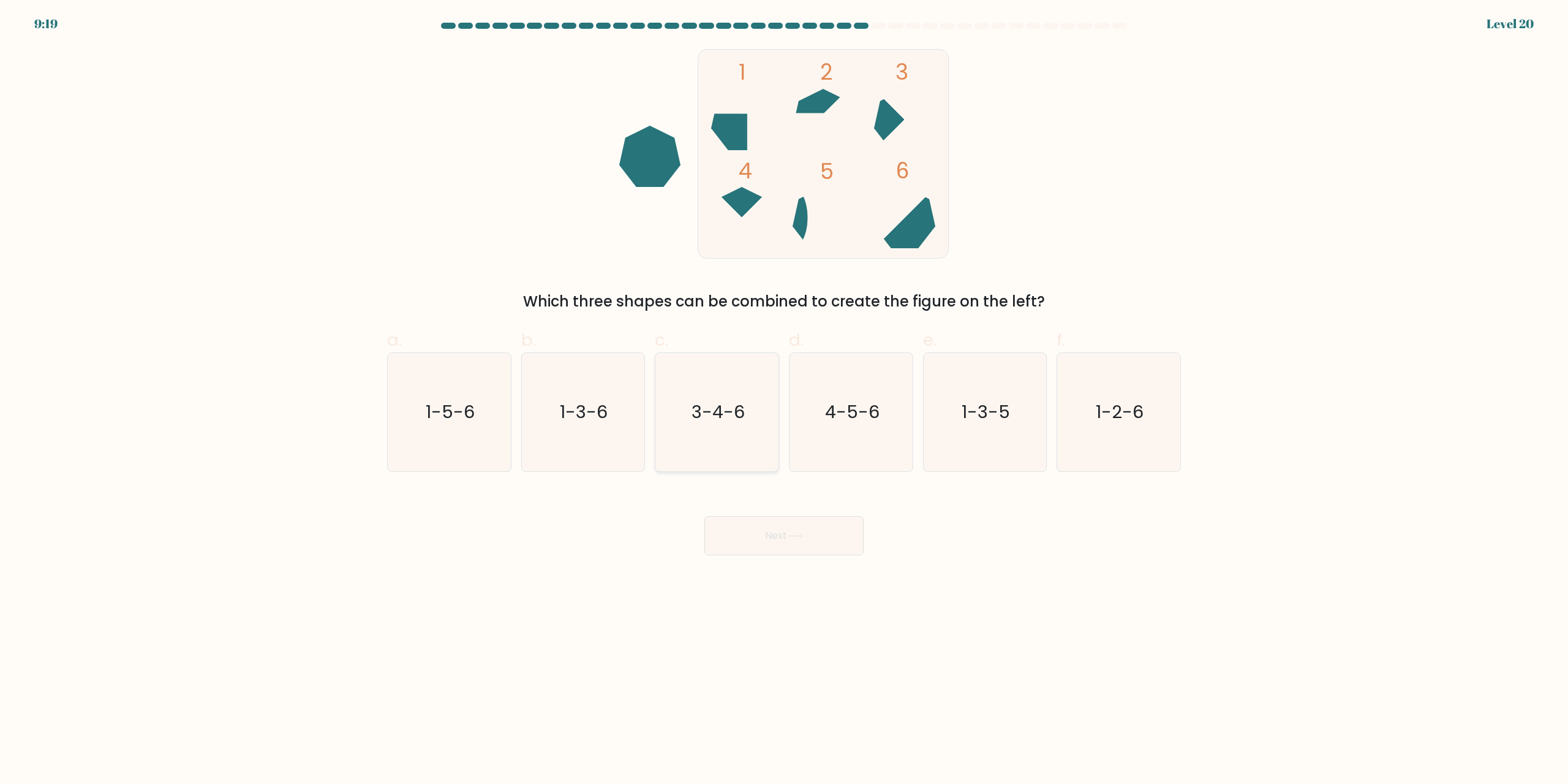
click at [739, 403] on text "3-4-6" at bounding box center [718, 413] width 54 height 25
click at [784, 401] on input "c. 3-4-6" at bounding box center [784, 396] width 1 height 8
radio input "true"
click at [784, 533] on icon at bounding box center [795, 536] width 16 height 7
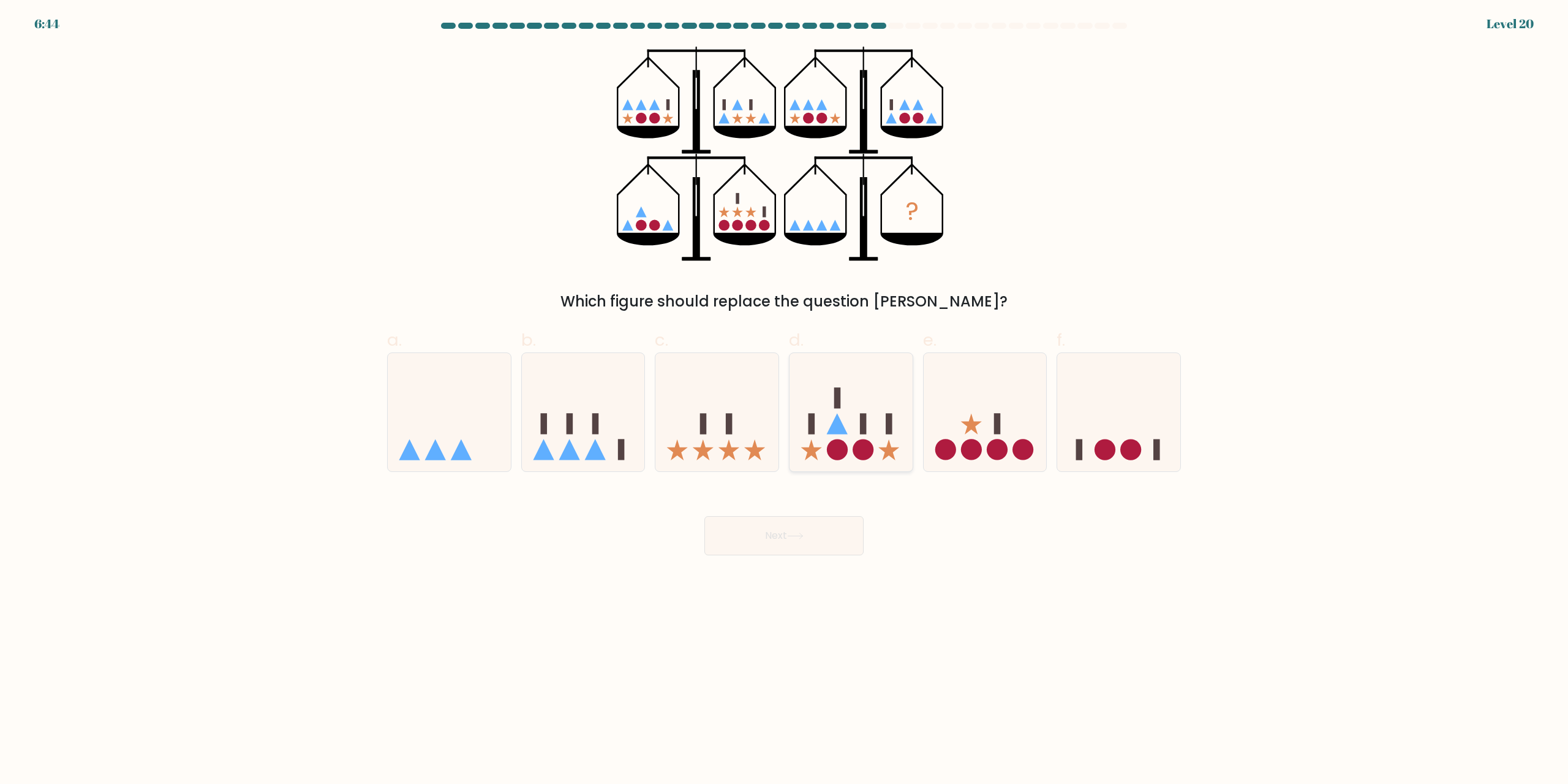
click at [784, 448] on circle at bounding box center [863, 450] width 21 height 21
click at [784, 401] on input "d." at bounding box center [784, 396] width 1 height 8
radio input "true"
click at [784, 539] on button "Next" at bounding box center [784, 536] width 159 height 39
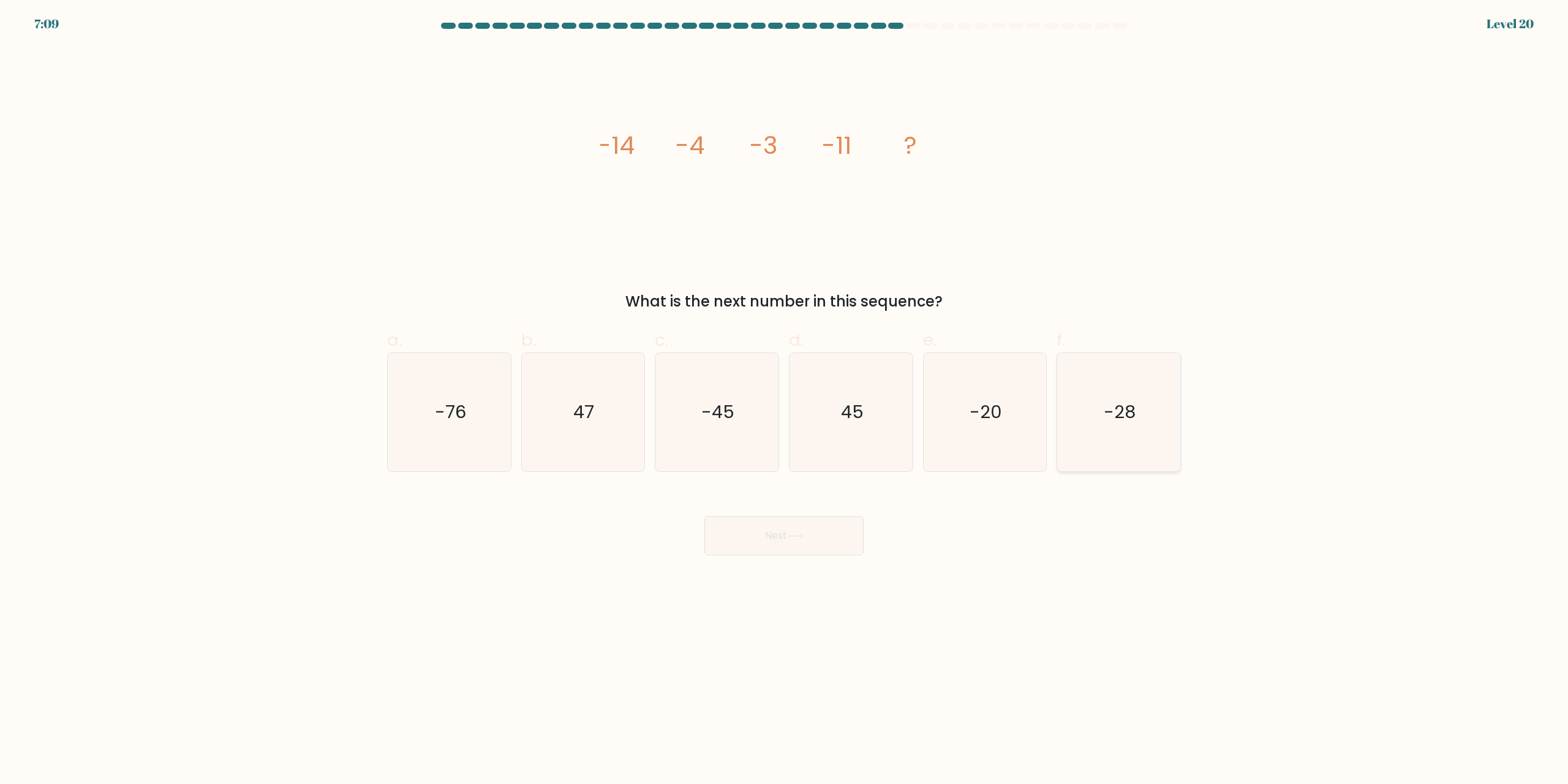
click at [784, 393] on icon "-28" at bounding box center [1119, 411] width 118 height 118
click at [784, 393] on input "f. -28" at bounding box center [784, 396] width 1 height 8
radio input "true"
click at [784, 542] on button "Next" at bounding box center [784, 536] width 159 height 39
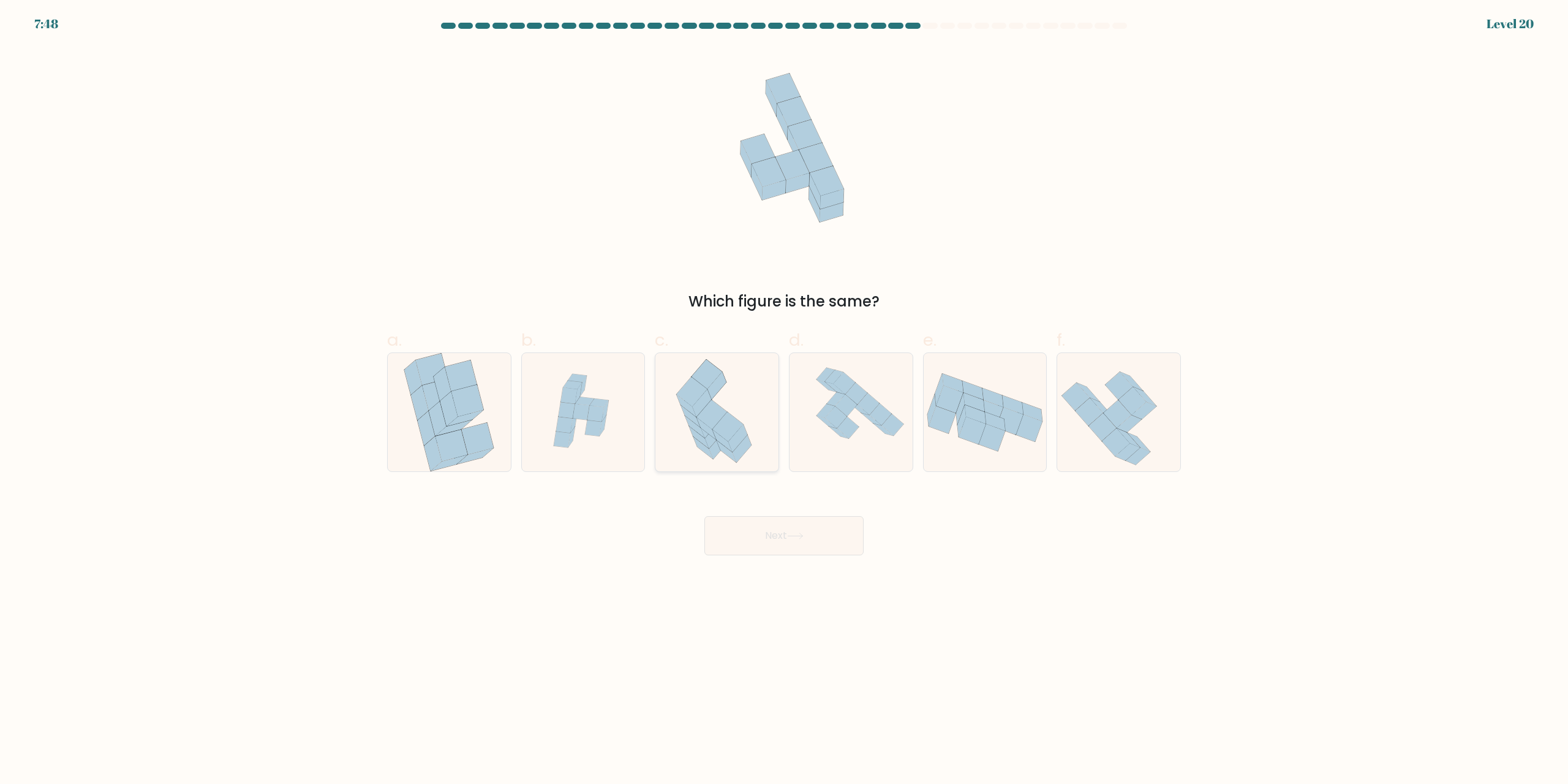
click at [716, 436] on icon at bounding box center [722, 440] width 19 height 22
click at [784, 401] on input "c." at bounding box center [784, 396] width 1 height 8
radio input "true"
click at [776, 534] on button "Next" at bounding box center [784, 536] width 159 height 39
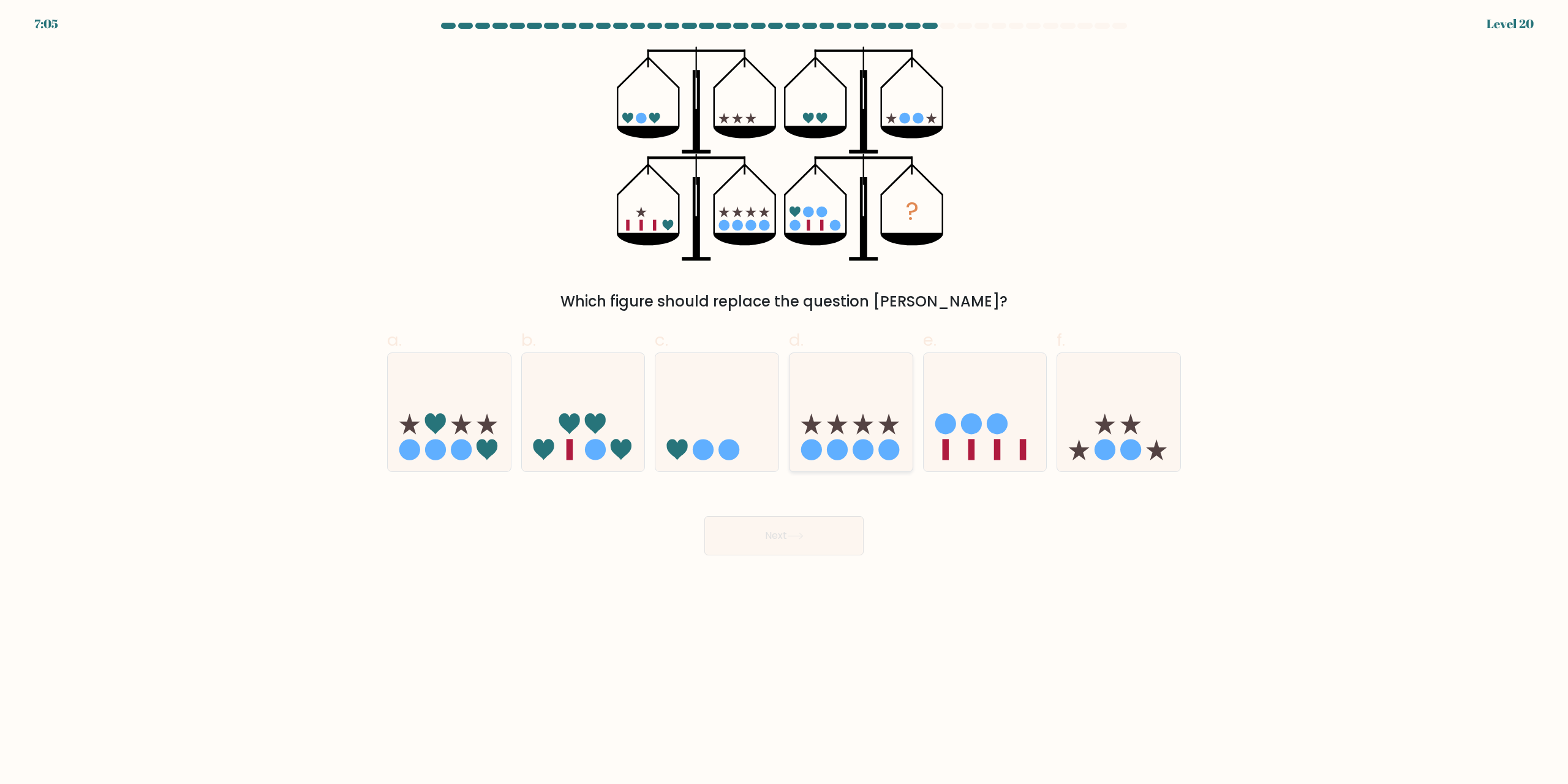
click at [784, 387] on icon at bounding box center [851, 412] width 124 height 102
click at [784, 392] on input "d." at bounding box center [784, 396] width 1 height 8
radio input "true"
drag, startPoint x: 1032, startPoint y: 274, endPoint x: 1030, endPoint y: 299, distance: 25.1
click at [784, 274] on div "? Which figure should replace the question mark?" at bounding box center [784, 180] width 808 height 266
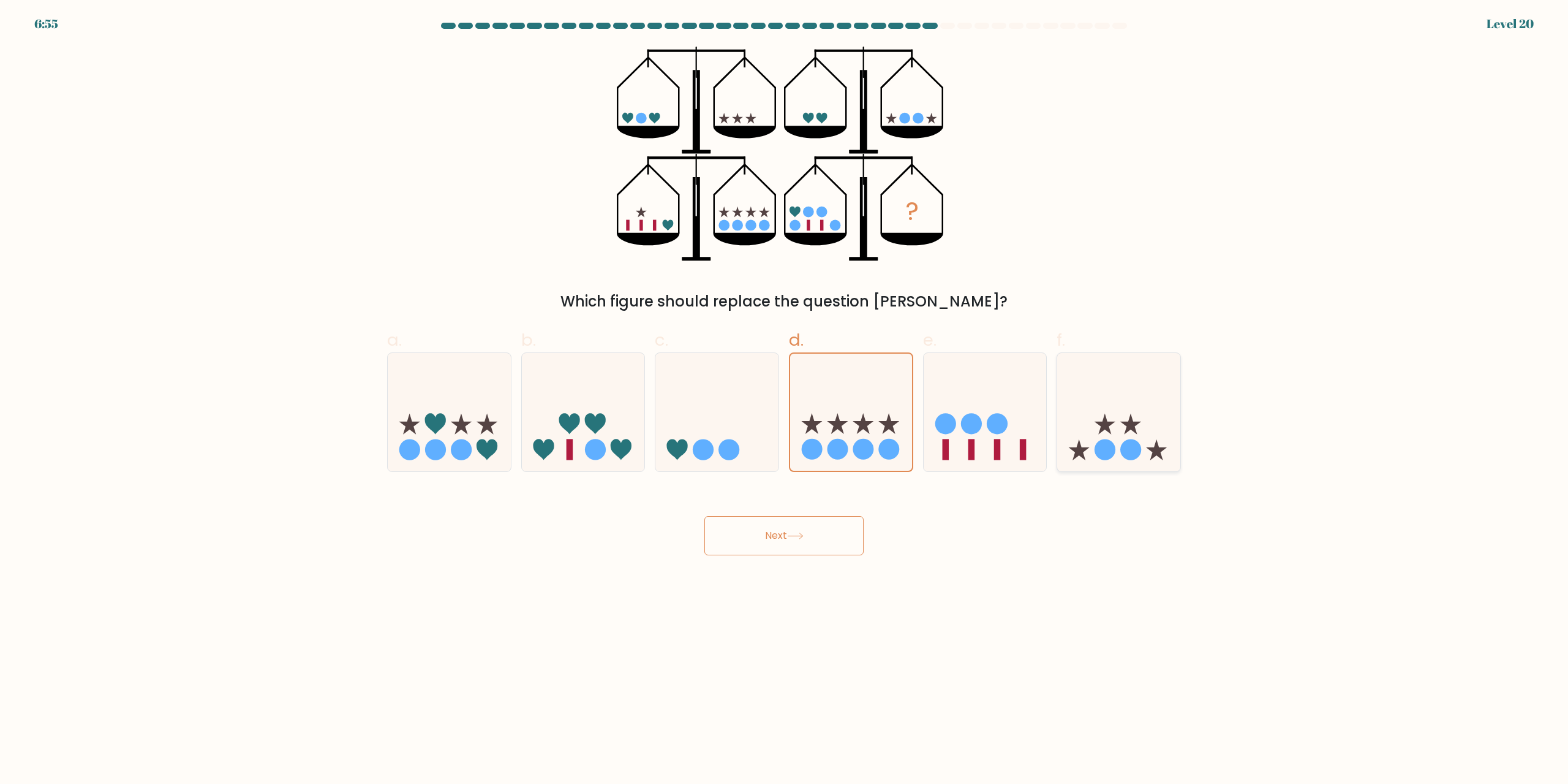
click at [784, 392] on icon at bounding box center [1119, 412] width 124 height 102
click at [784, 392] on input "f." at bounding box center [784, 396] width 1 height 8
radio input "true"
click at [784, 536] on button "Next" at bounding box center [784, 536] width 159 height 39
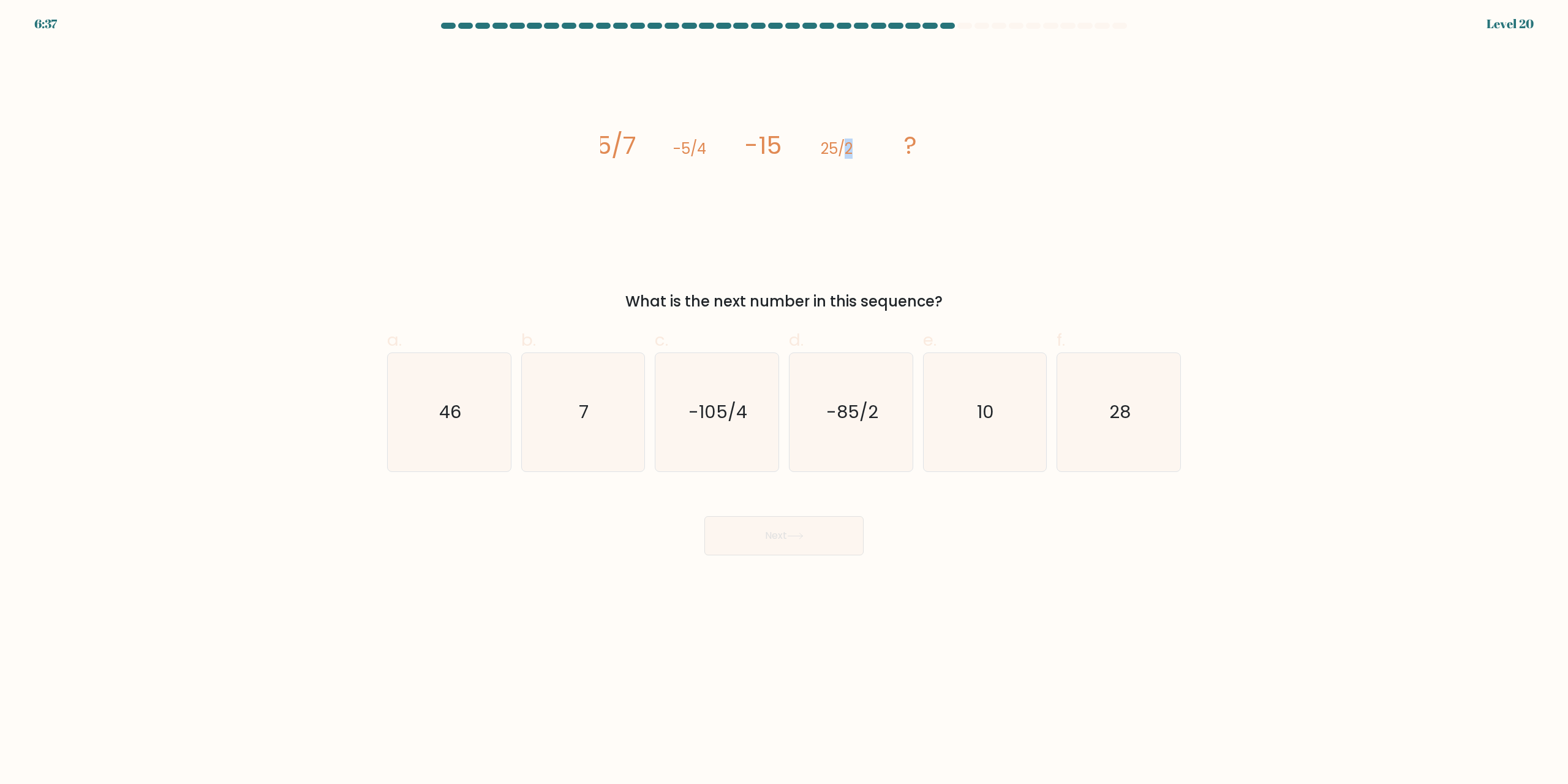
drag, startPoint x: 844, startPoint y: 147, endPoint x: 863, endPoint y: 148, distance: 19.0
click at [784, 148] on icon "image/svg+xml 5/7 -5/4 -15 25/2 ?" at bounding box center [784, 154] width 368 height 215
click at [784, 149] on tspan "25/2" at bounding box center [836, 149] width 32 height 20
drag, startPoint x: 740, startPoint y: 146, endPoint x: 776, endPoint y: 147, distance: 36.0
click at [773, 147] on icon "image/svg+xml 5/7 -5/4 -15 25/2 ?" at bounding box center [784, 154] width 368 height 215
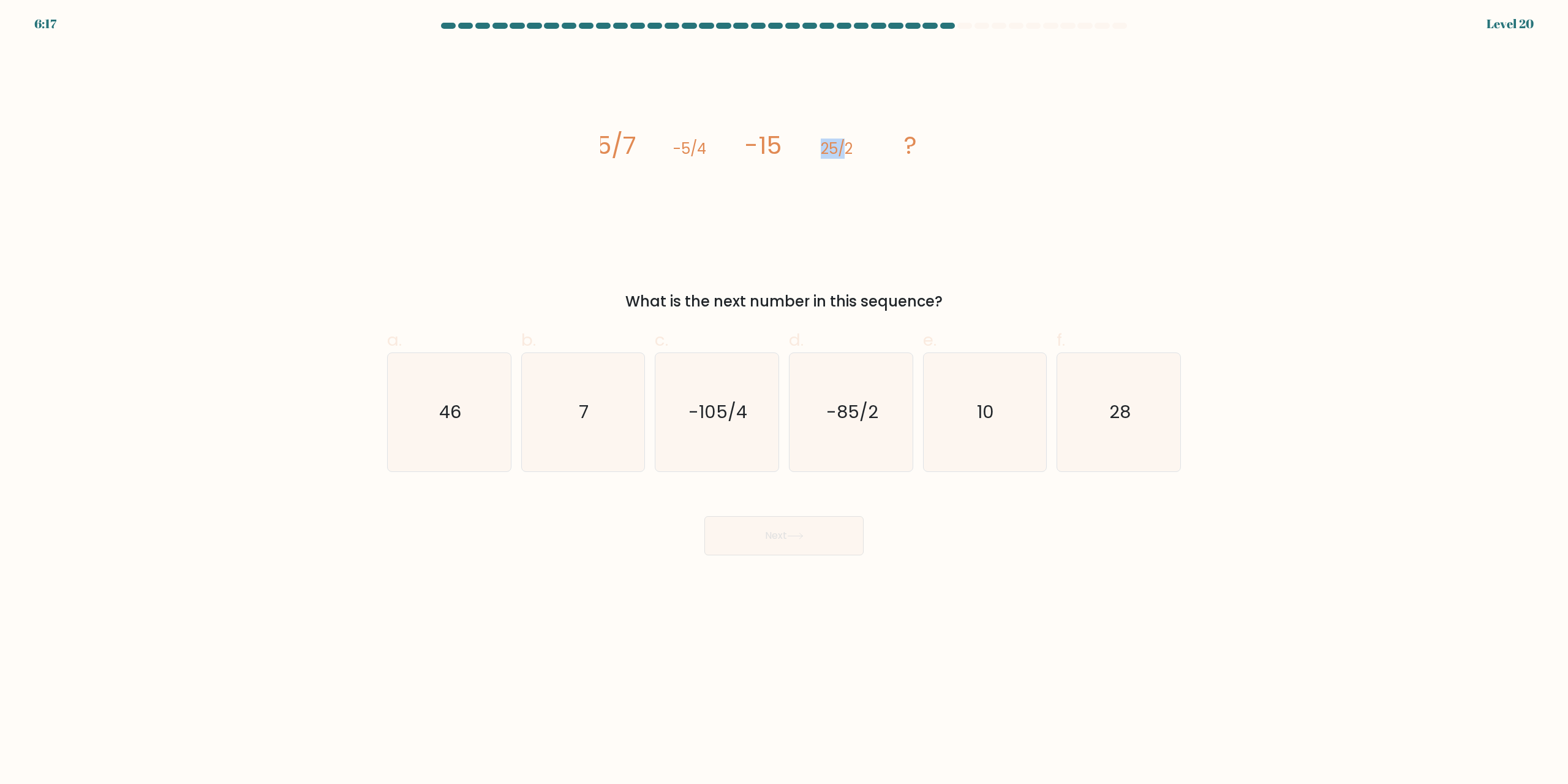
drag, startPoint x: 816, startPoint y: 144, endPoint x: 845, endPoint y: 147, distance: 29.2
click at [784, 147] on icon "image/svg+xml 5/7 -5/4 -15 25/2 ?" at bounding box center [784, 154] width 368 height 215
click at [784, 185] on icon "image/svg+xml 5/7 -5/4 -15 25/2 ?" at bounding box center [784, 154] width 368 height 215
click at [784, 133] on icon "image/svg+xml 5/7 -5/4 -15 25/2 ?" at bounding box center [784, 154] width 368 height 215
click at [784, 148] on icon "image/svg+xml 5/7 -5/4 -15 25/2 ?" at bounding box center [784, 154] width 368 height 215
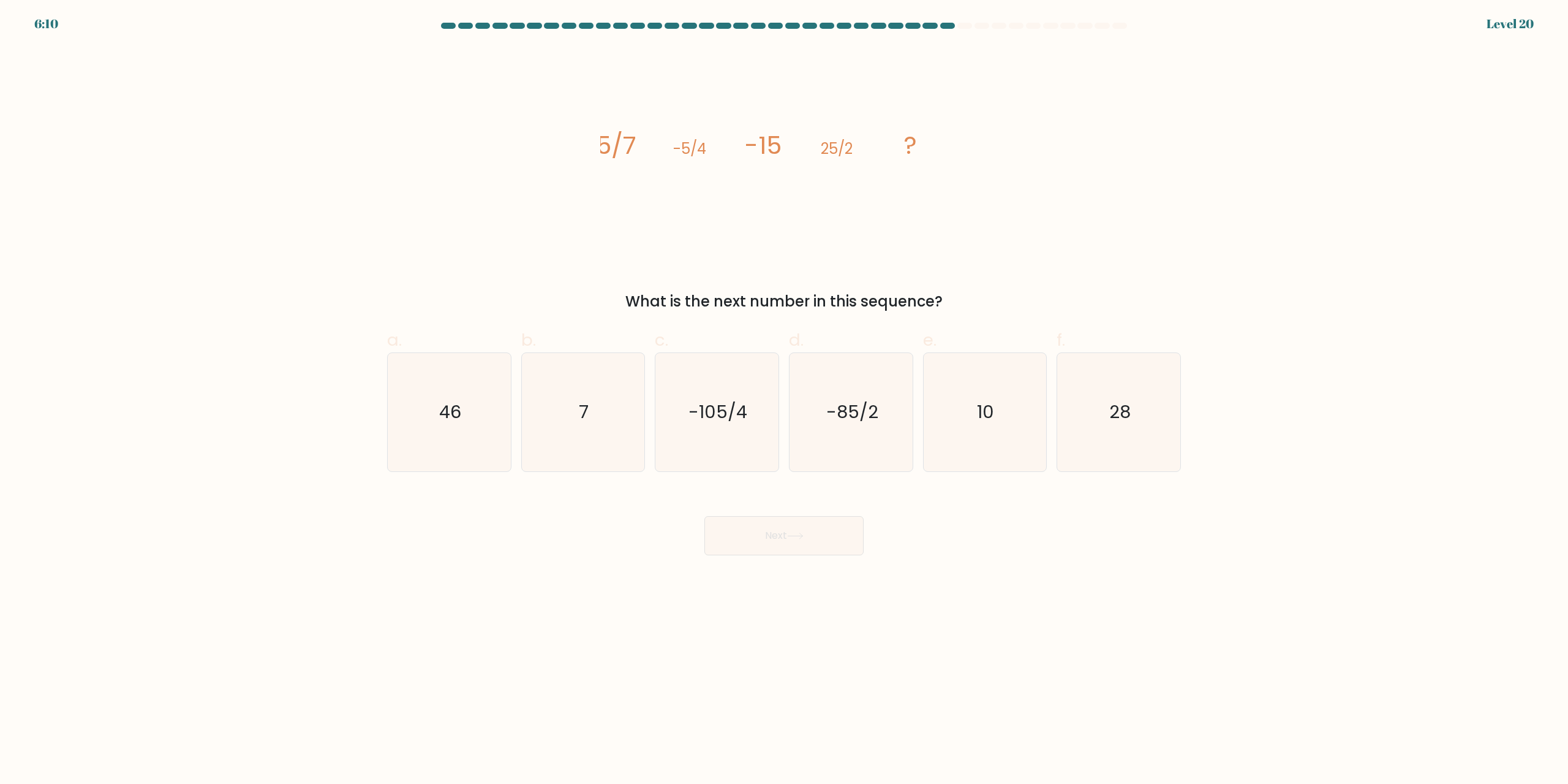
click at [784, 144] on icon "image/svg+xml 5/7 -5/4 -15 25/2 ?" at bounding box center [784, 154] width 368 height 215
click at [584, 431] on icon "7" at bounding box center [582, 411] width 118 height 118
click at [784, 401] on input "b. 7" at bounding box center [784, 396] width 1 height 8
radio input "true"
click at [752, 533] on button "Next" at bounding box center [784, 536] width 159 height 39
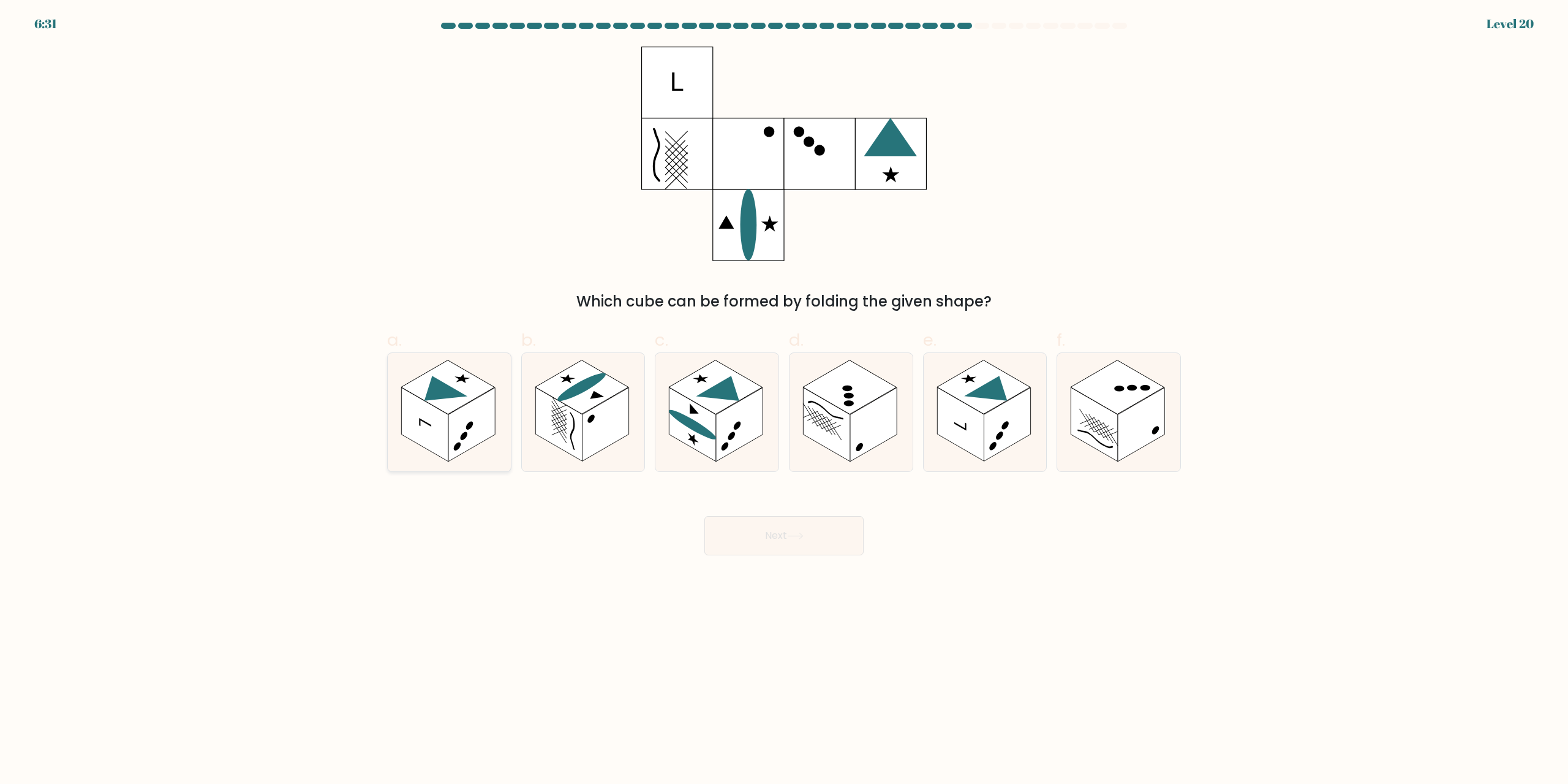
click at [460, 423] on rect at bounding box center [471, 425] width 47 height 74
click at [784, 401] on input "a." at bounding box center [784, 396] width 1 height 8
radio input "true"
click at [782, 541] on button "Next" at bounding box center [784, 536] width 159 height 39
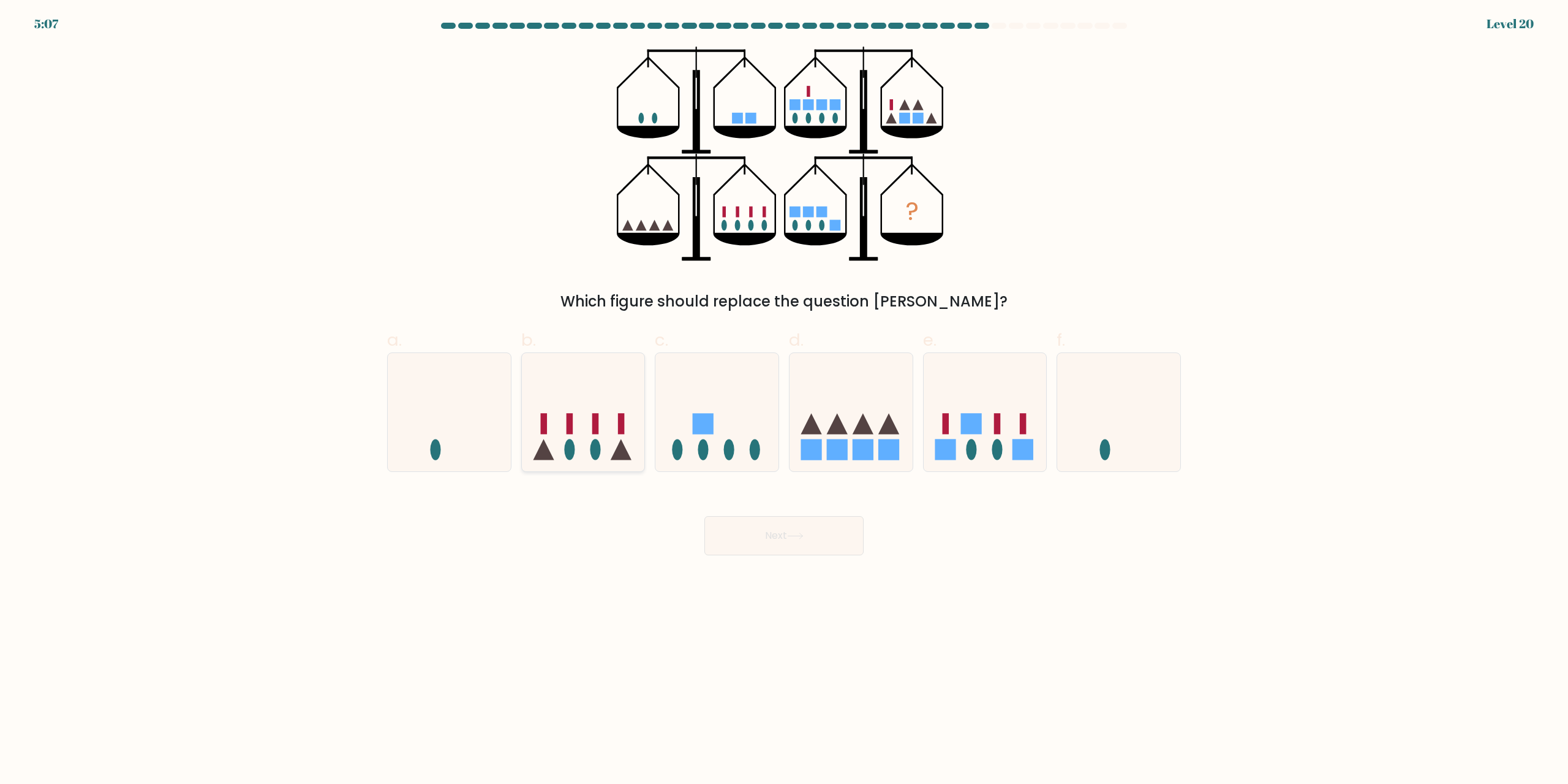
click at [611, 414] on icon at bounding box center [583, 412] width 124 height 102
click at [784, 401] on input "b." at bounding box center [784, 396] width 1 height 8
radio input "true"
click at [762, 532] on button "Next" at bounding box center [784, 536] width 159 height 39
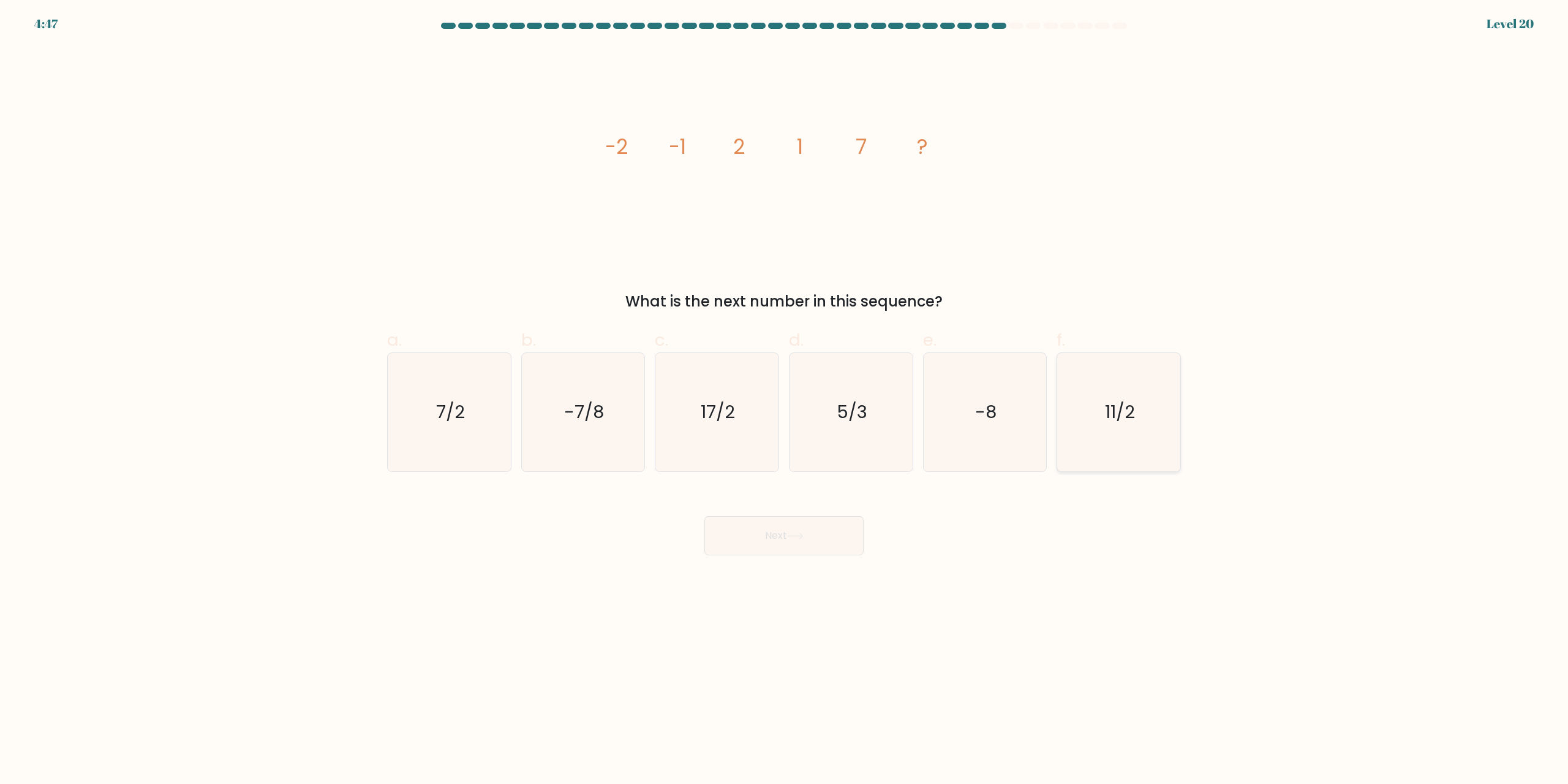
click at [784, 397] on icon "11/2" at bounding box center [1119, 411] width 118 height 118
click at [784, 397] on input "f. 11/2" at bounding box center [784, 396] width 1 height 8
radio input "true"
click at [784, 554] on button "Next" at bounding box center [784, 536] width 159 height 39
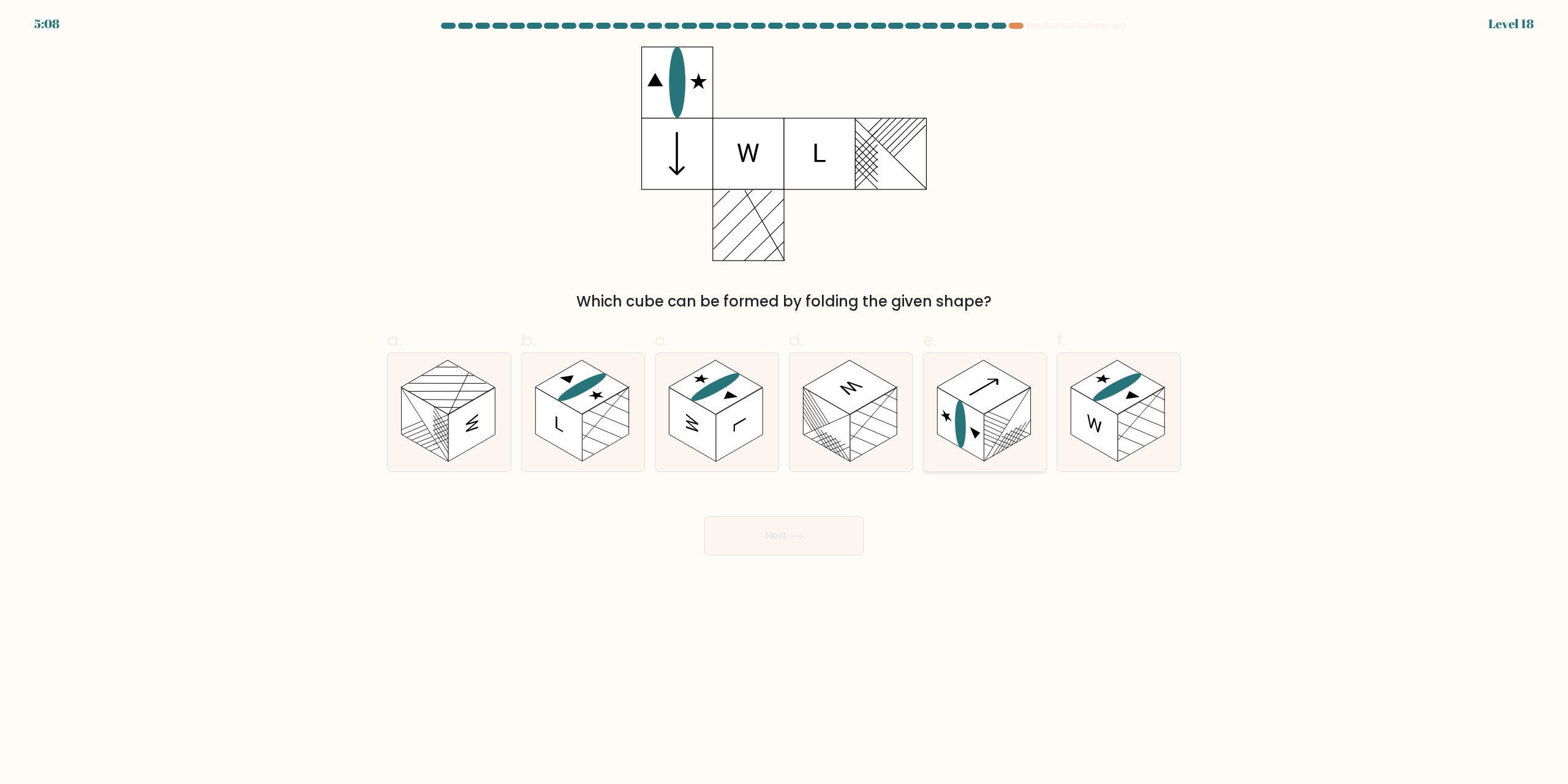
click at [784, 404] on rect at bounding box center [985, 387] width 94 height 54
click at [784, 401] on input "e." at bounding box center [784, 396] width 1 height 8
radio input "true"
click at [784, 543] on button "Next" at bounding box center [784, 536] width 159 height 39
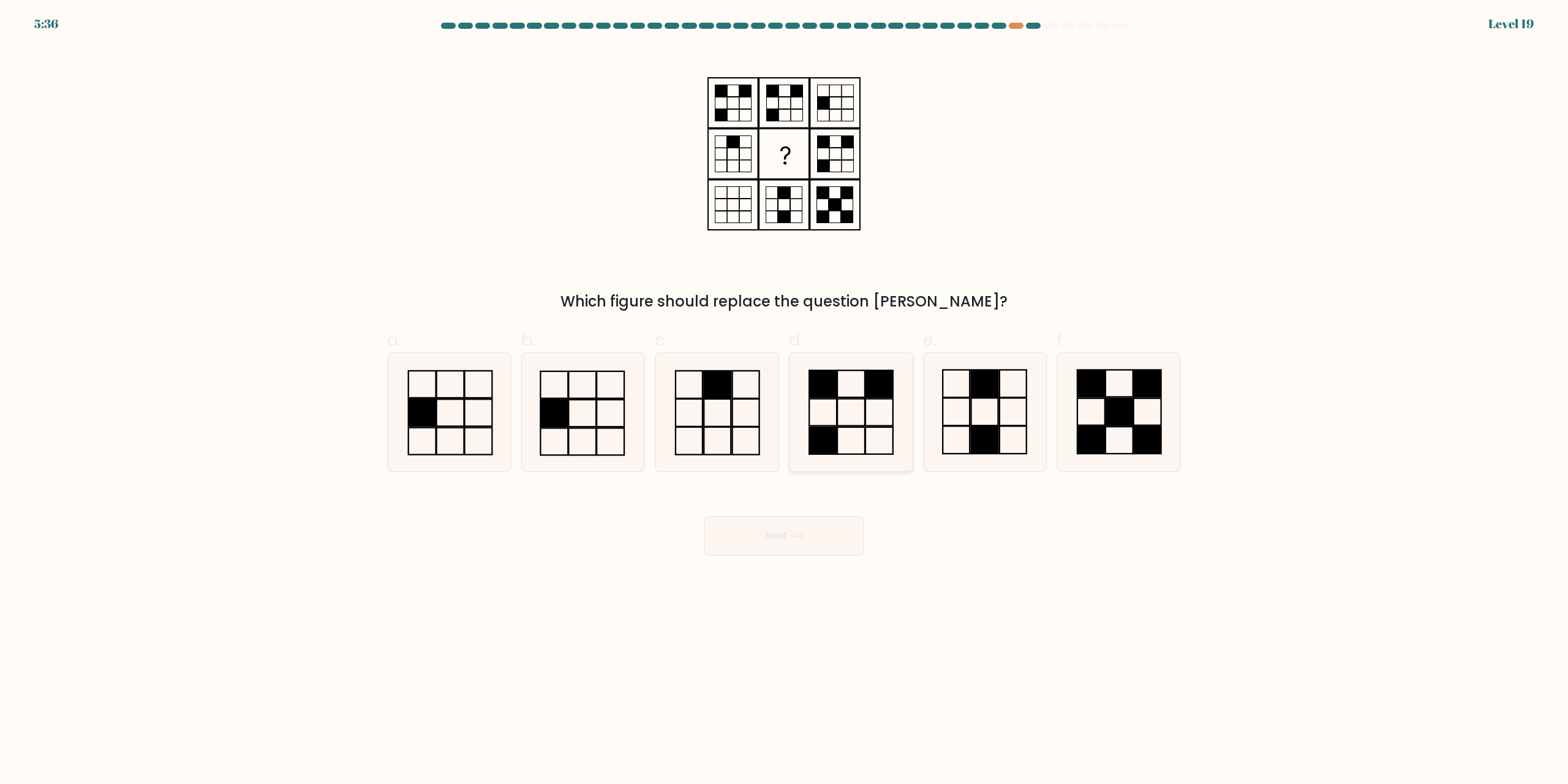
click at [784, 412] on icon at bounding box center [851, 411] width 118 height 118
click at [784, 401] on input "d." at bounding box center [784, 396] width 1 height 8
radio input "true"
click at [784, 525] on button "Next" at bounding box center [784, 536] width 159 height 39
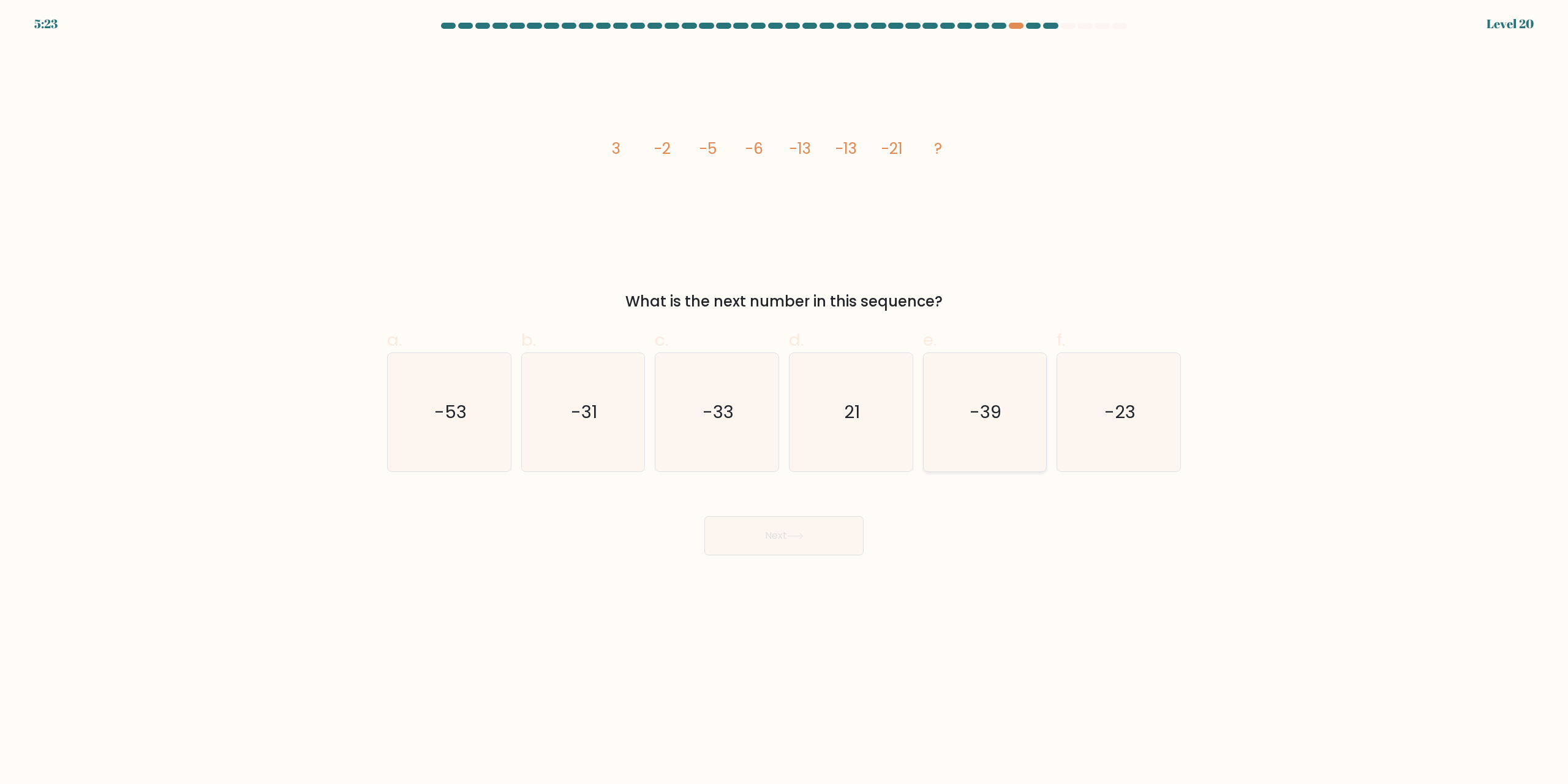
click at [784, 444] on icon "-39" at bounding box center [984, 411] width 118 height 118
click at [784, 401] on input "e. -39" at bounding box center [784, 396] width 1 height 8
radio input "true"
click at [784, 527] on button "Next" at bounding box center [784, 536] width 159 height 39
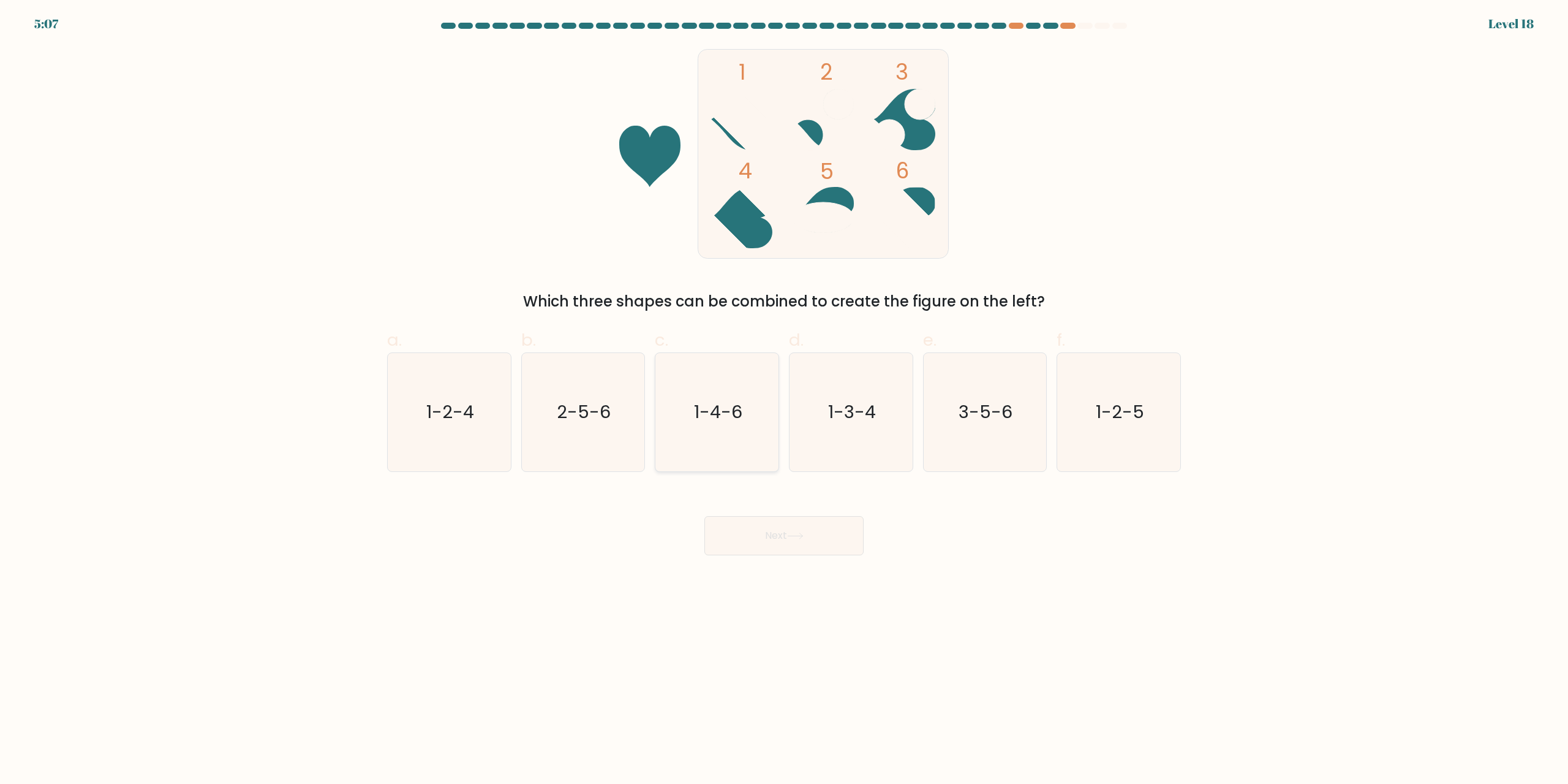
click at [703, 426] on icon "1-4-6" at bounding box center [716, 411] width 118 height 118
click at [784, 401] on input "c. 1-4-6" at bounding box center [784, 396] width 1 height 8
radio input "true"
click at [784, 541] on button "Next" at bounding box center [784, 536] width 159 height 39
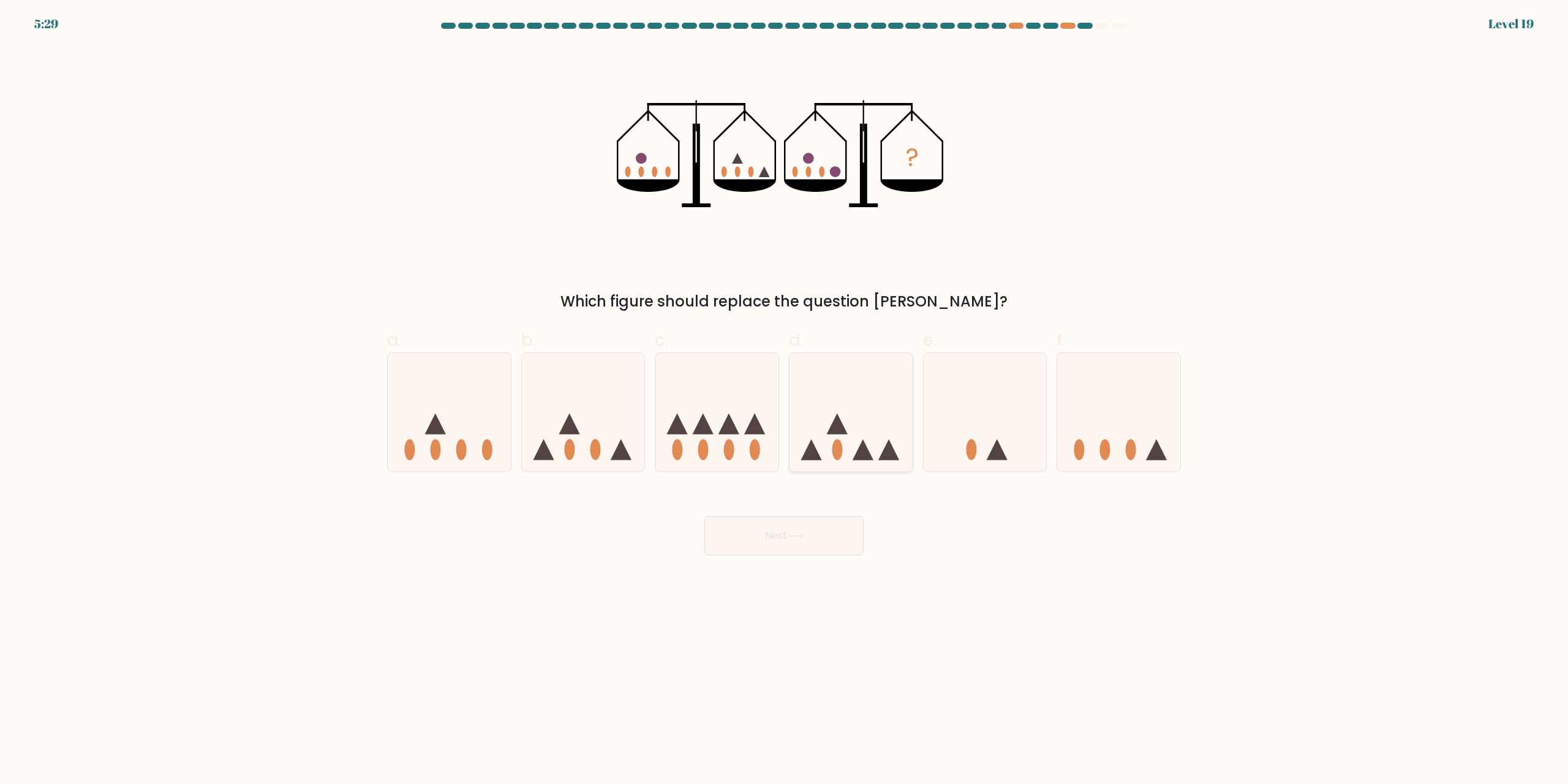
click at [784, 447] on icon at bounding box center [851, 412] width 124 height 102
click at [784, 401] on input "d." at bounding box center [784, 396] width 1 height 8
radio input "true"
click at [784, 524] on button "Next" at bounding box center [784, 536] width 159 height 39
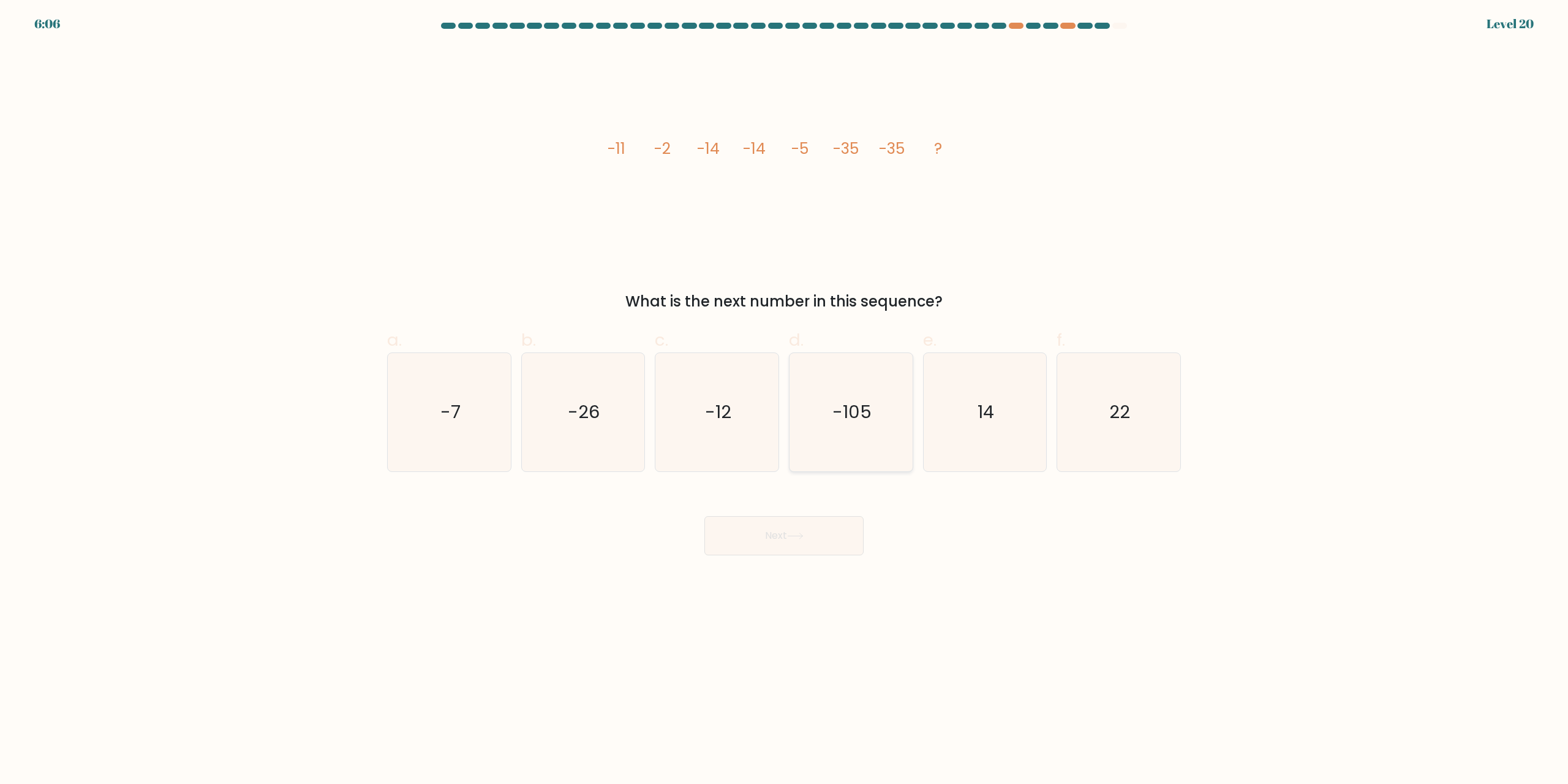
click at [784, 439] on icon "-105" at bounding box center [851, 411] width 118 height 118
click at [784, 401] on input "d. -105" at bounding box center [784, 396] width 1 height 8
radio input "true"
click at [784, 545] on button "Next" at bounding box center [784, 536] width 159 height 39
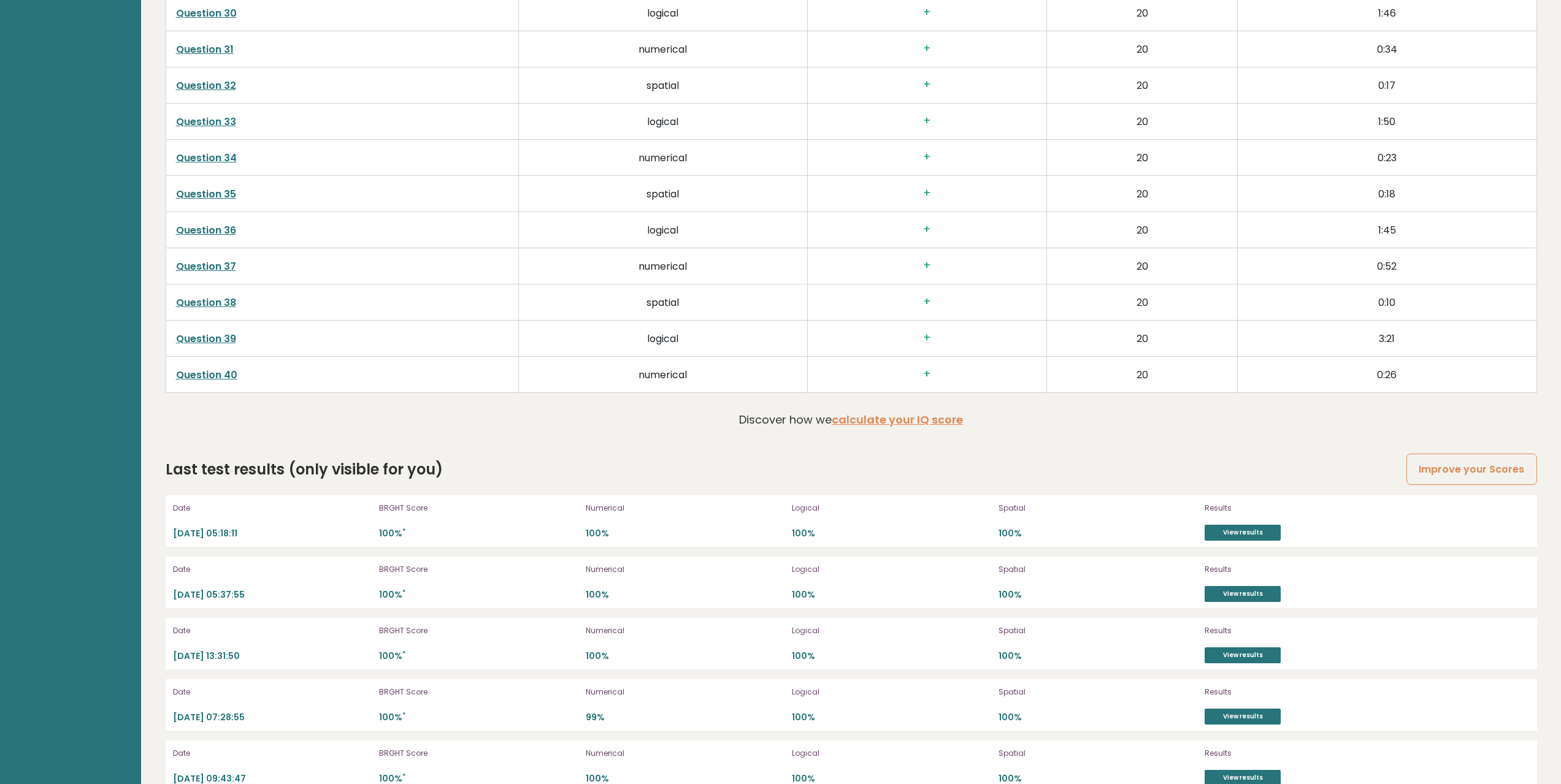
scroll to position [3617, 0]
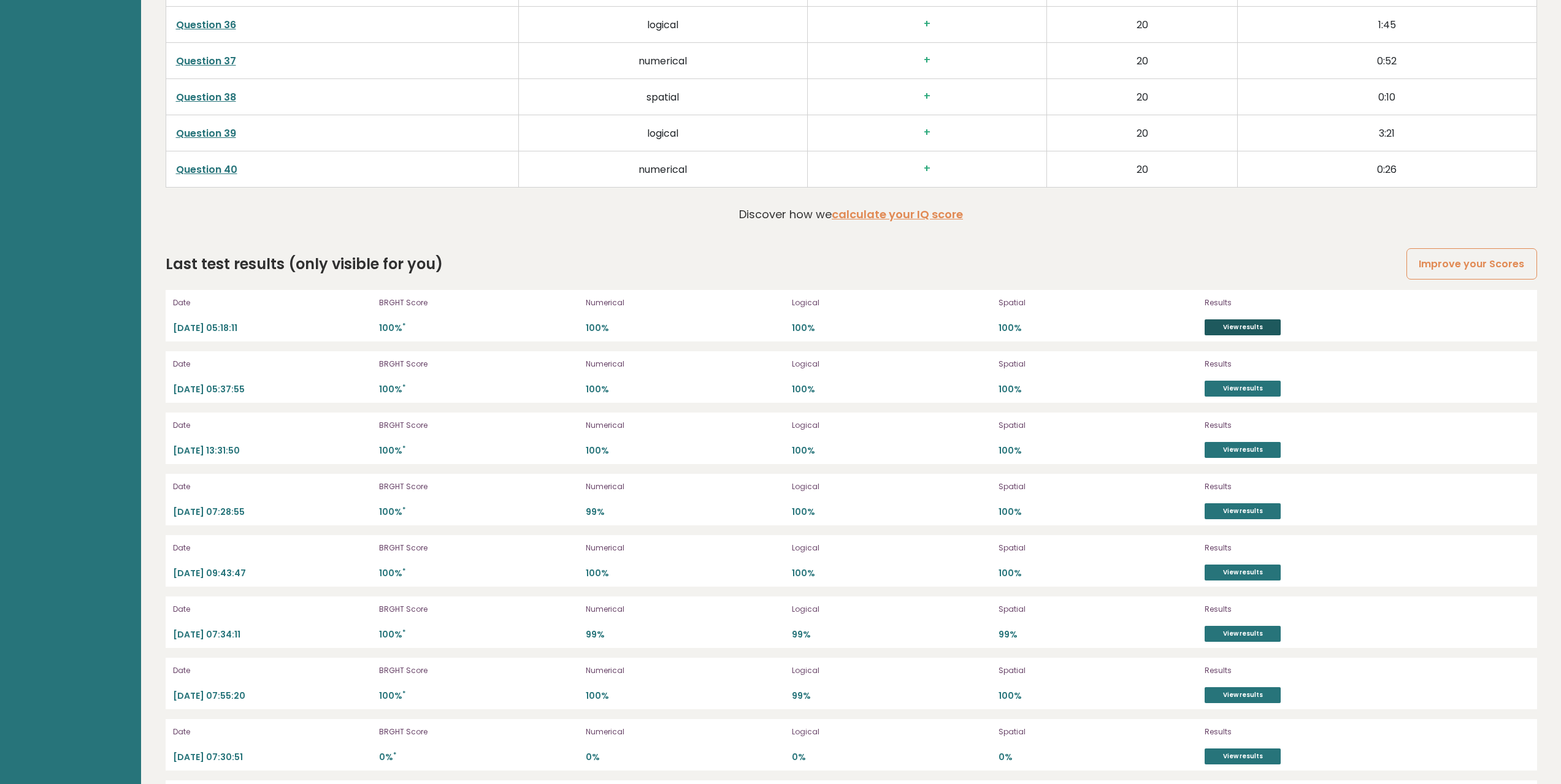
click at [1239, 322] on link "View results" at bounding box center [1242, 327] width 76 height 16
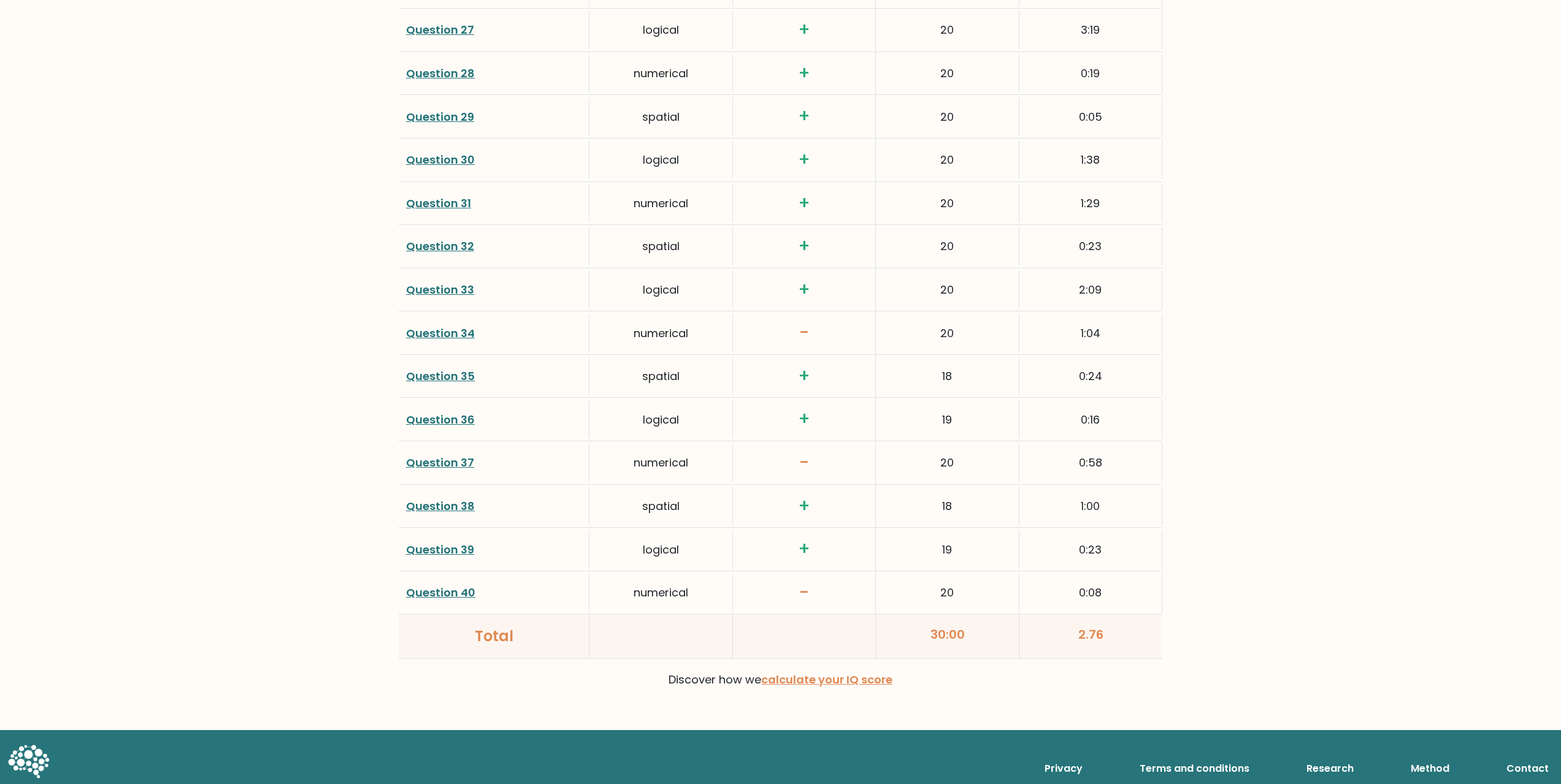
scroll to position [2914, 0]
